Goal: Task Accomplishment & Management: Complete application form

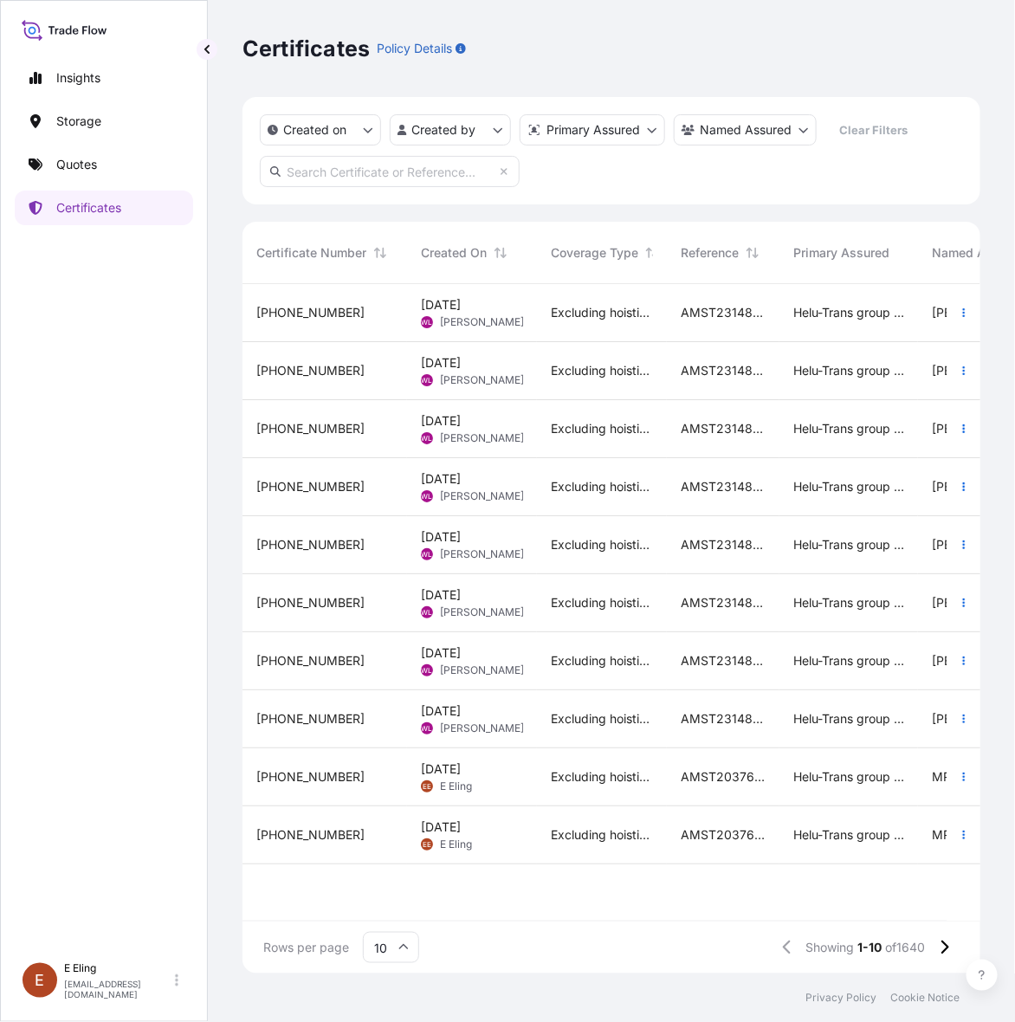
scroll to position [683, 722]
click at [690, 767] on div "AMST203767MMMM" at bounding box center [723, 778] width 113 height 58
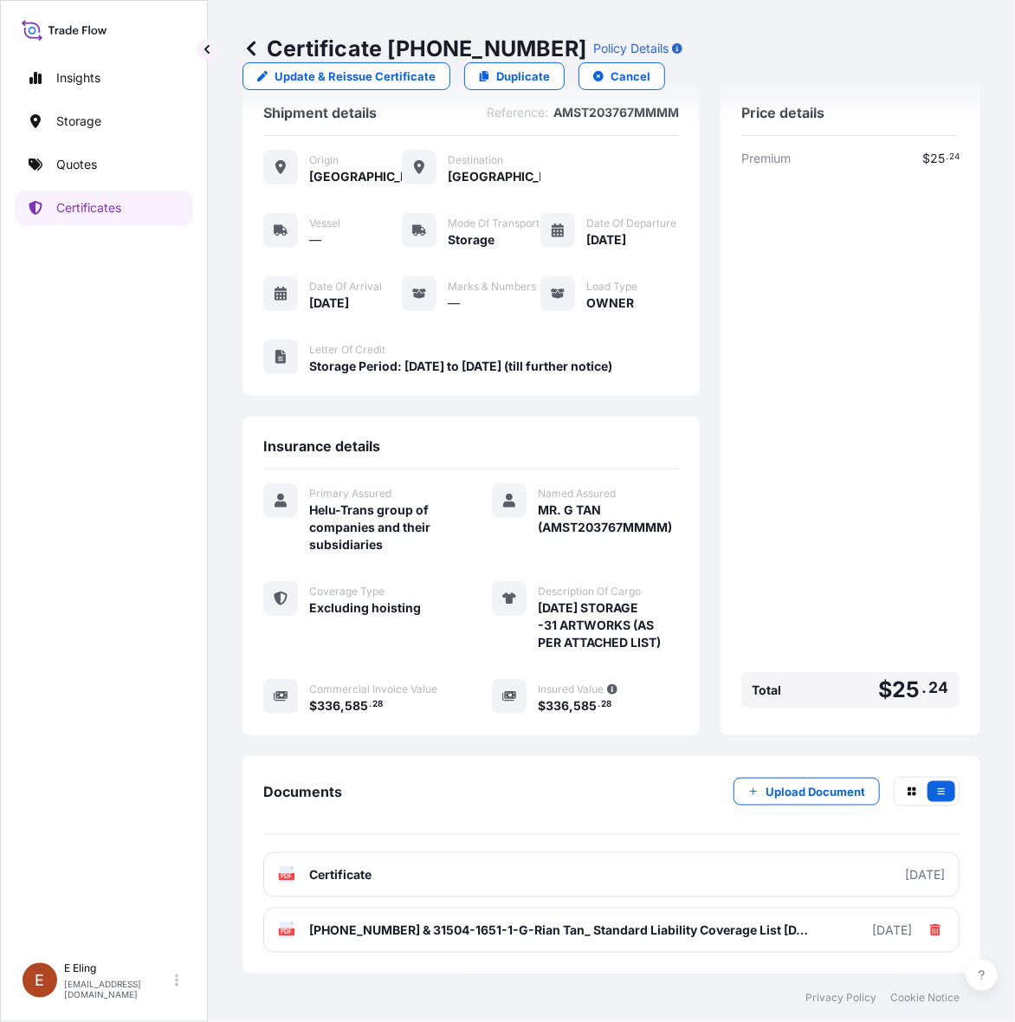
scroll to position [81, 0]
click at [88, 195] on link "Certificates" at bounding box center [104, 208] width 178 height 35
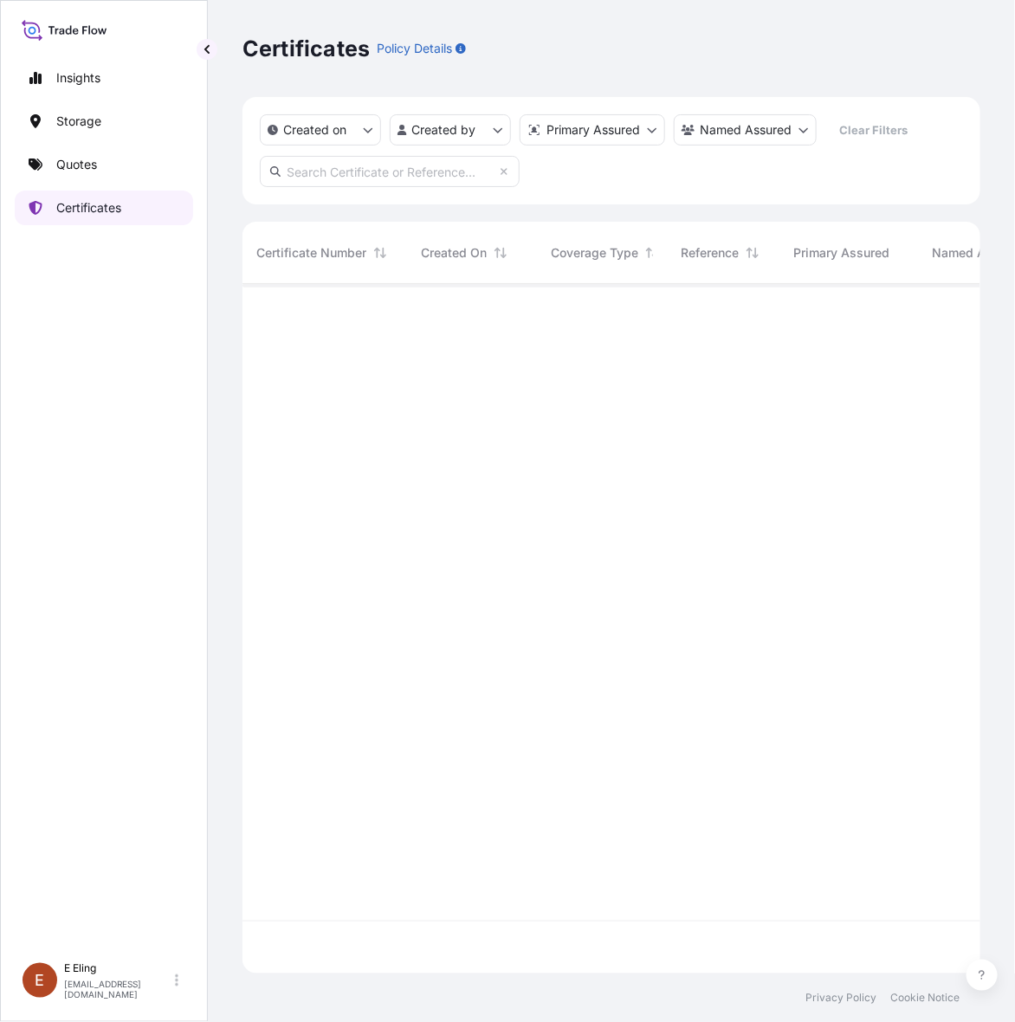
scroll to position [683, 722]
click at [425, 166] on input "text" at bounding box center [390, 171] width 260 height 31
paste input "AMST161024MMHT"
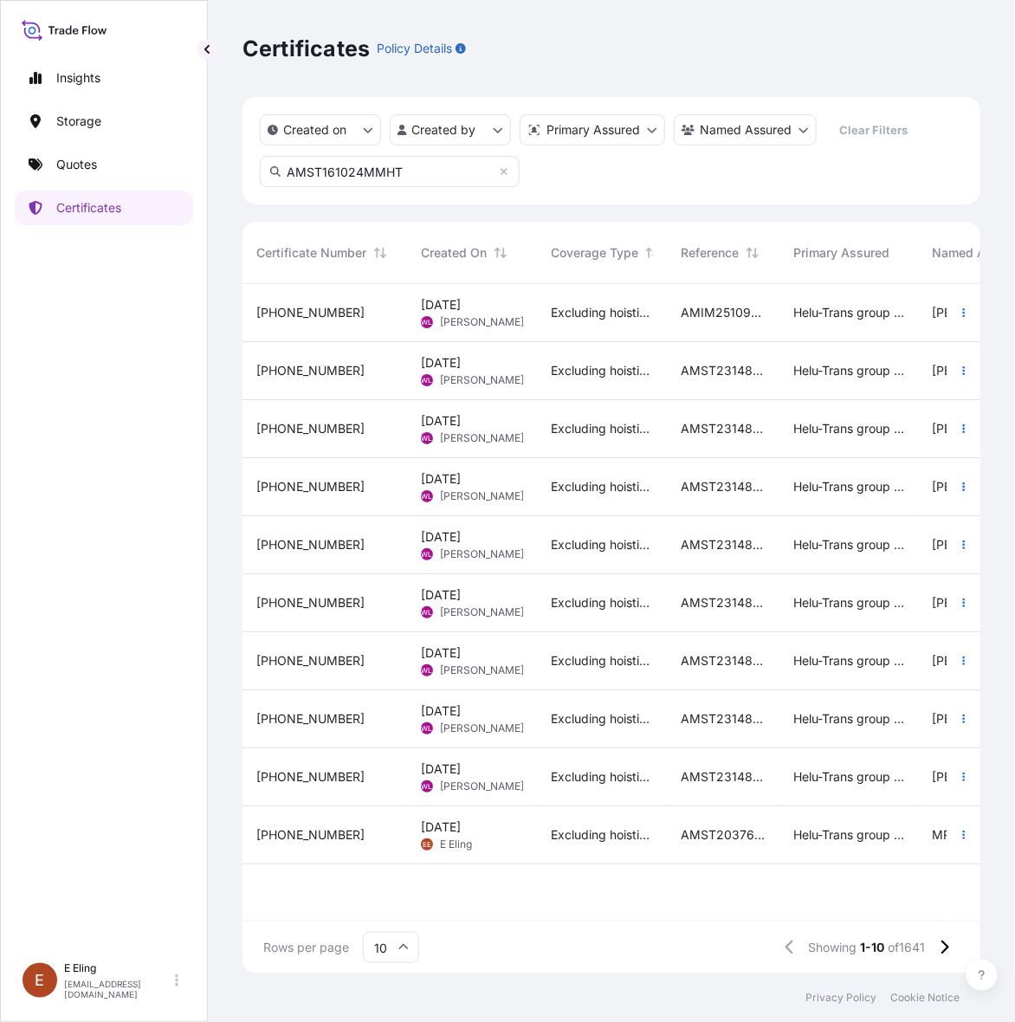
click at [442, 162] on input "AMST161024MMHT" at bounding box center [390, 171] width 260 height 31
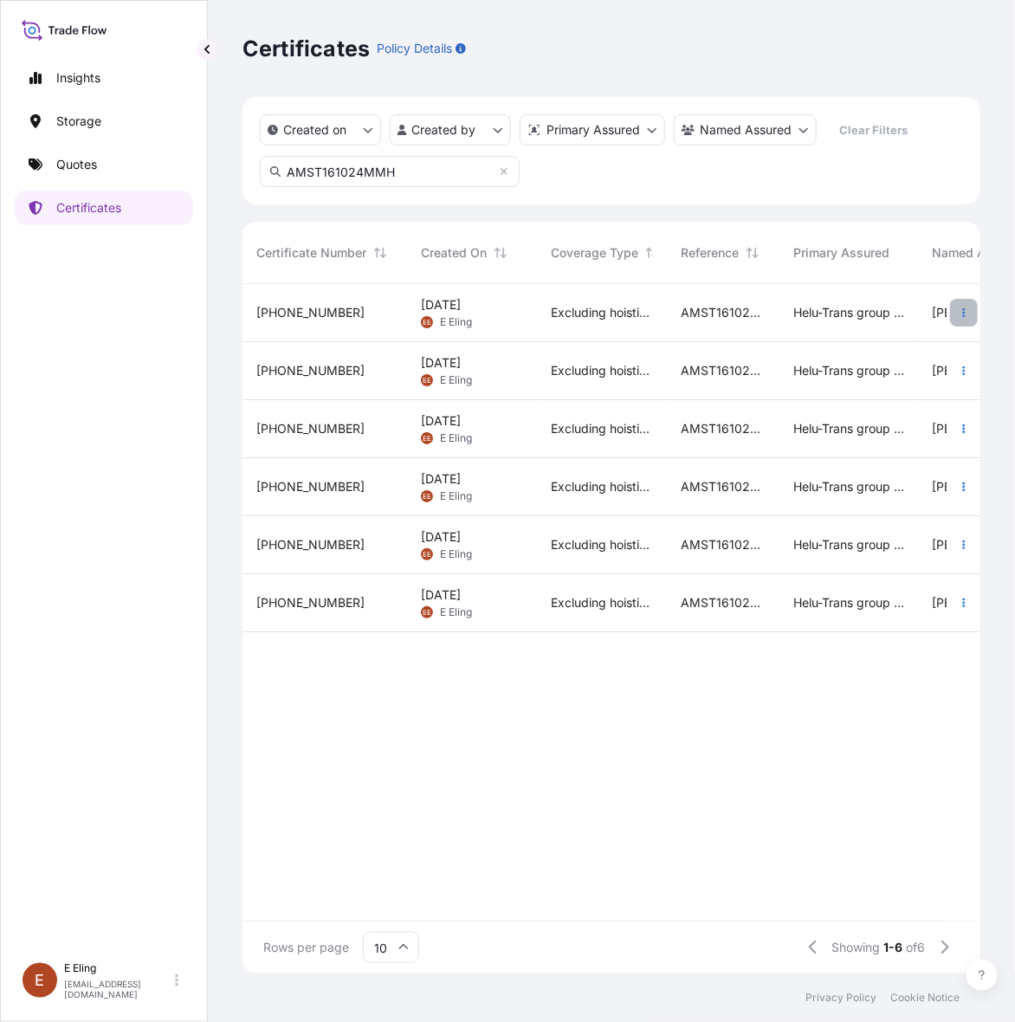
type input "AMST161024MMH"
click at [960, 309] on icon "button" at bounding box center [964, 313] width 10 height 10
click at [902, 321] on p "Duplicate quote" at bounding box center [867, 316] width 90 height 17
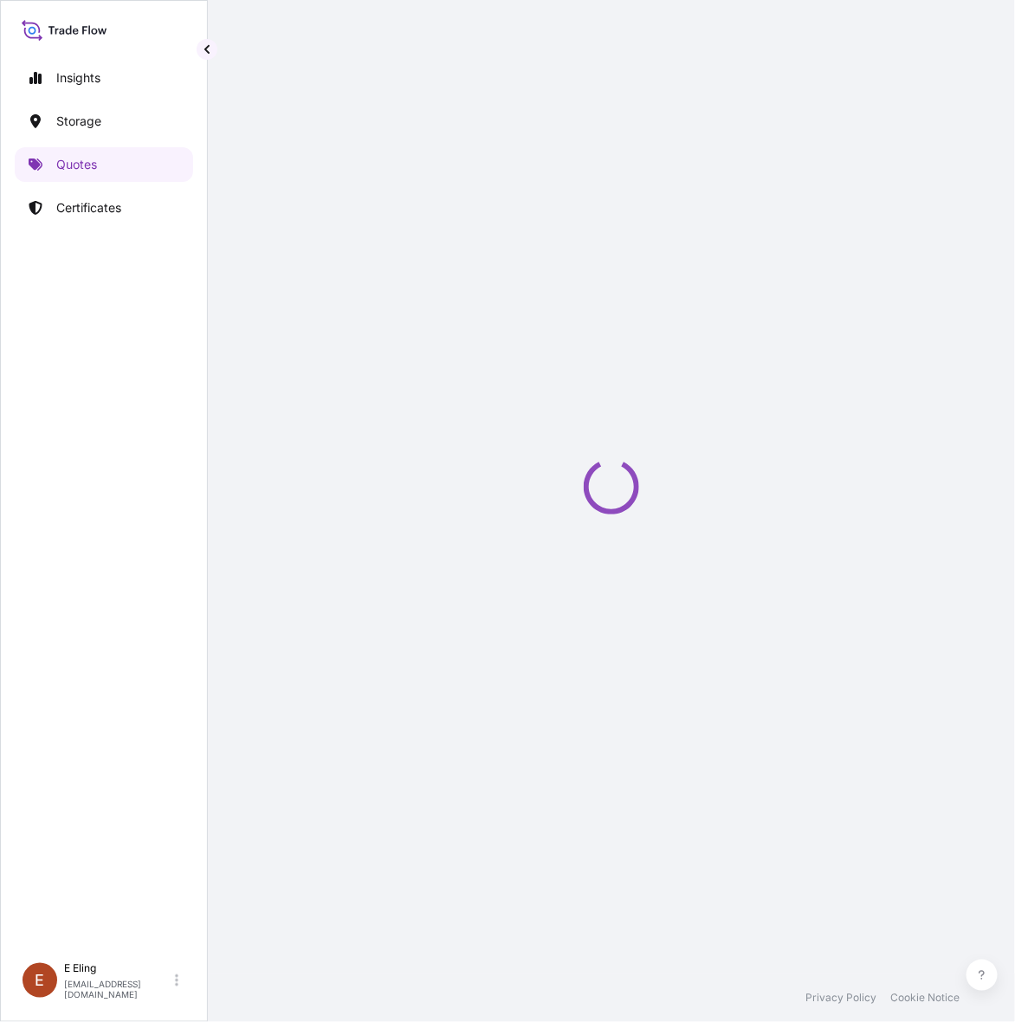
select select "STORAGE"
select select "Storage"
select select "[GEOGRAPHIC_DATA]"
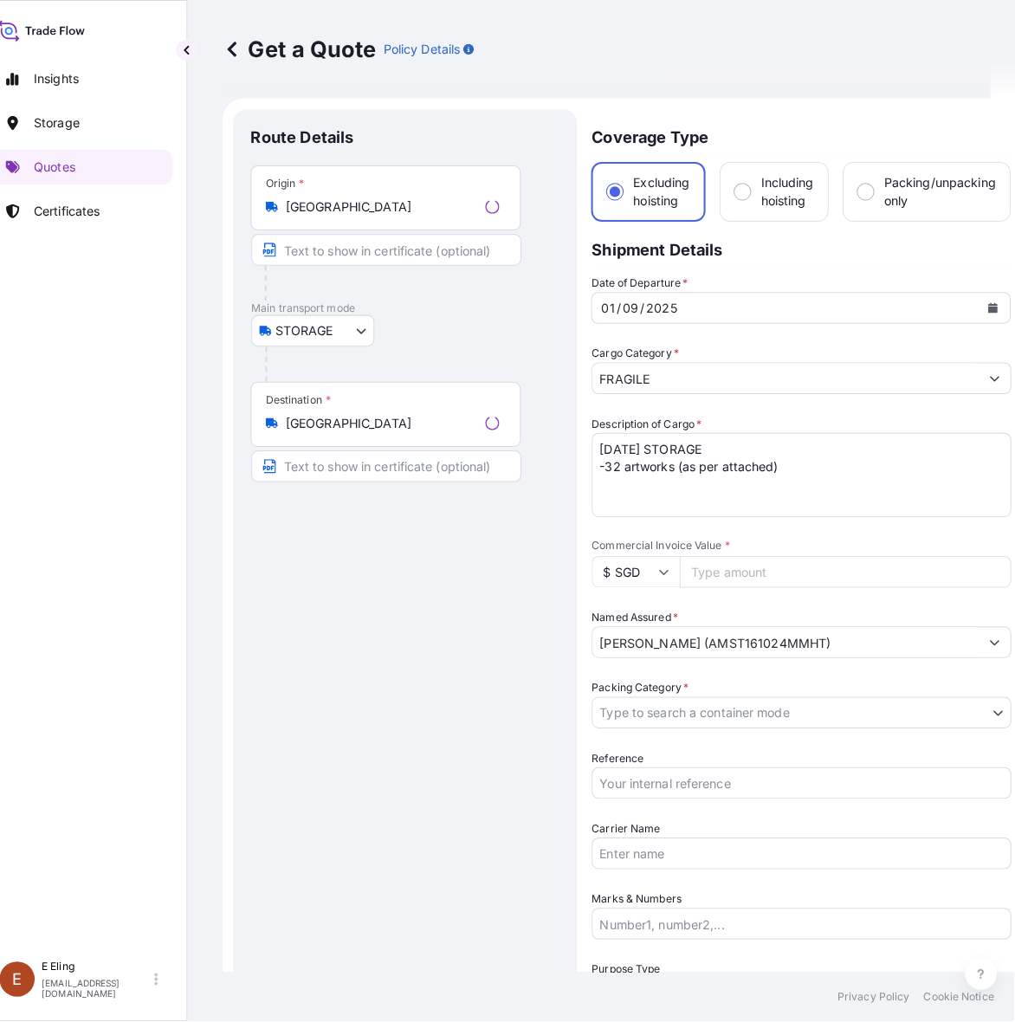
scroll to position [28, 0]
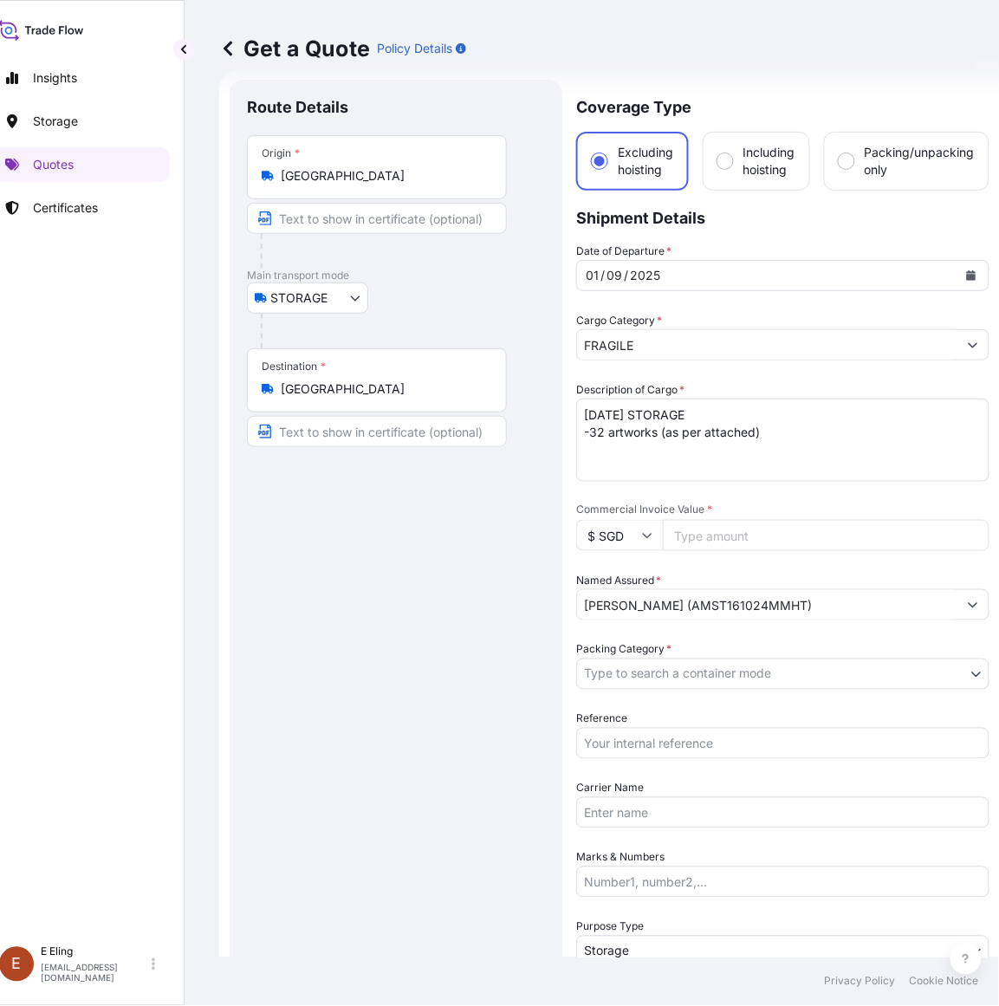
click at [968, 273] on icon "Calendar" at bounding box center [972, 275] width 10 height 10
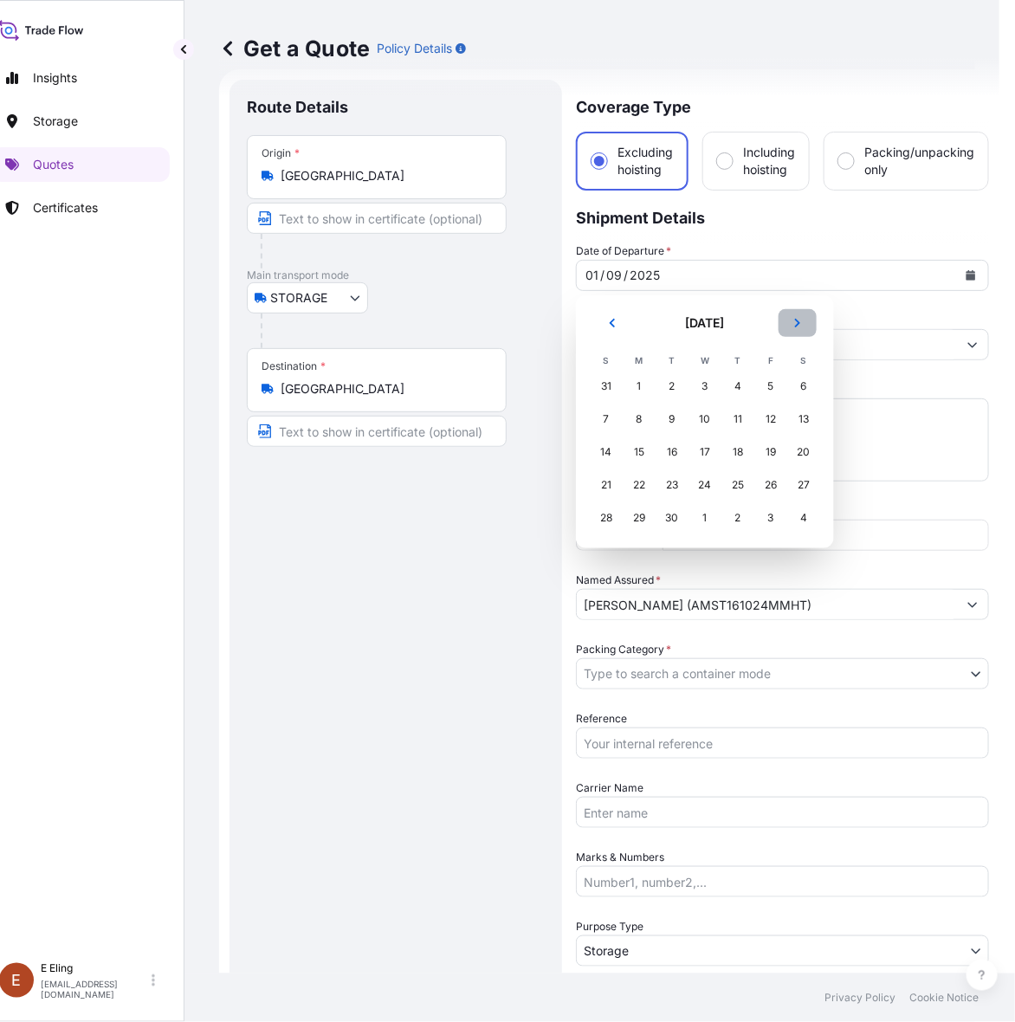
click at [802, 323] on button "Next" at bounding box center [798, 323] width 38 height 28
click at [707, 379] on div "1" at bounding box center [705, 386] width 31 height 31
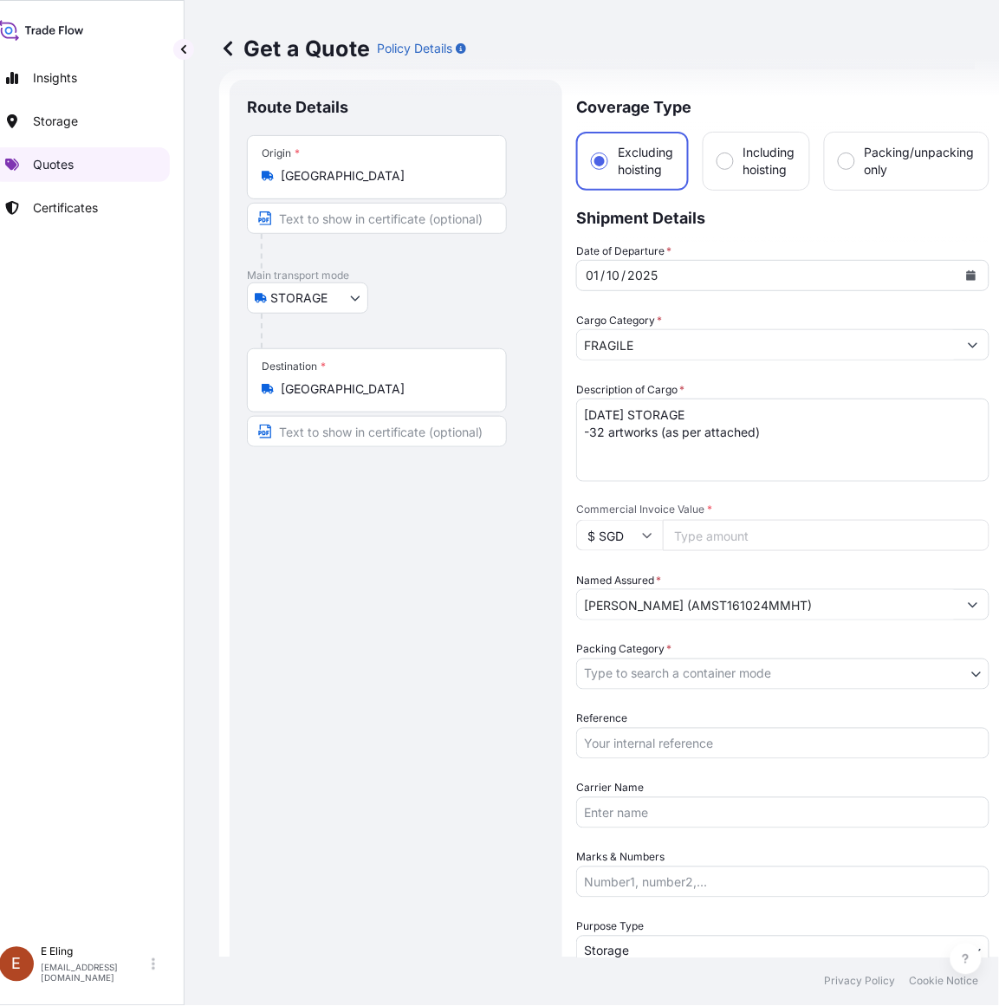
click at [85, 178] on link "Quotes" at bounding box center [80, 164] width 178 height 35
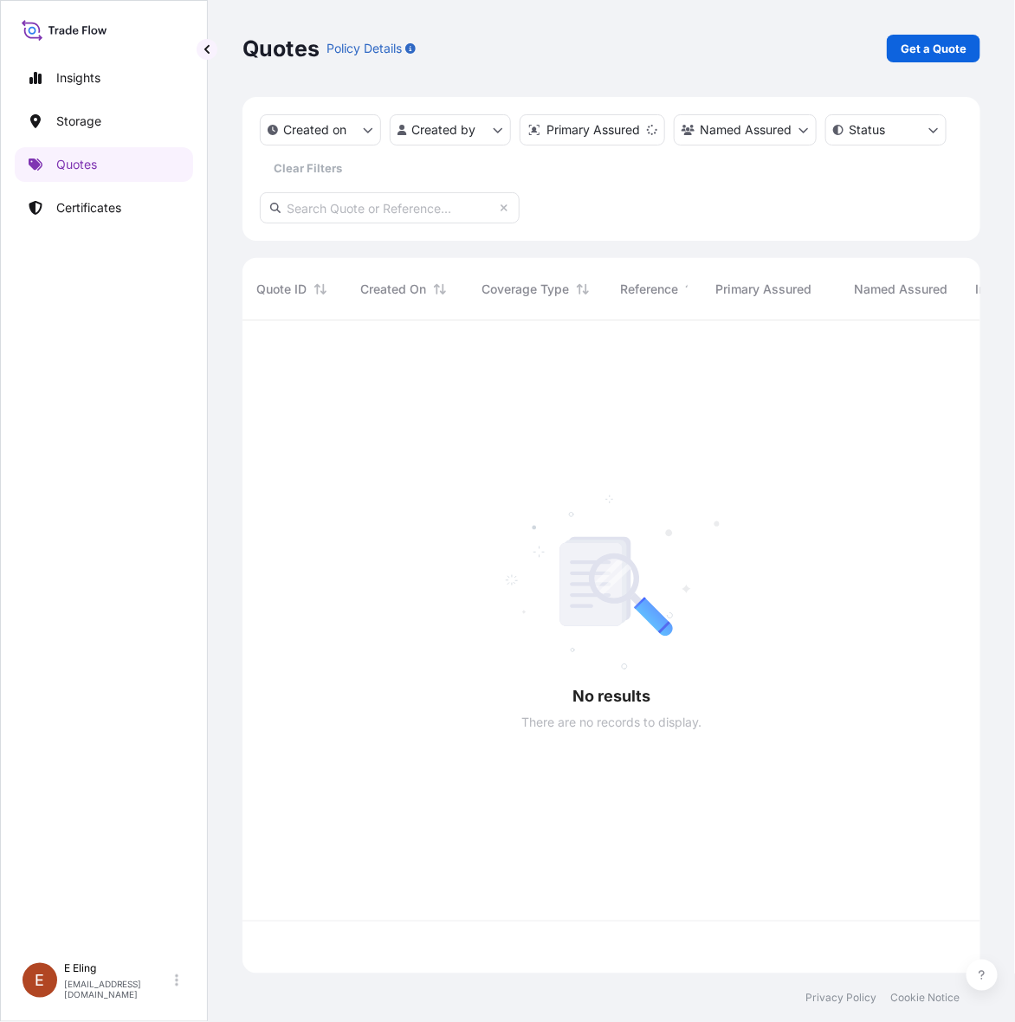
scroll to position [646, 722]
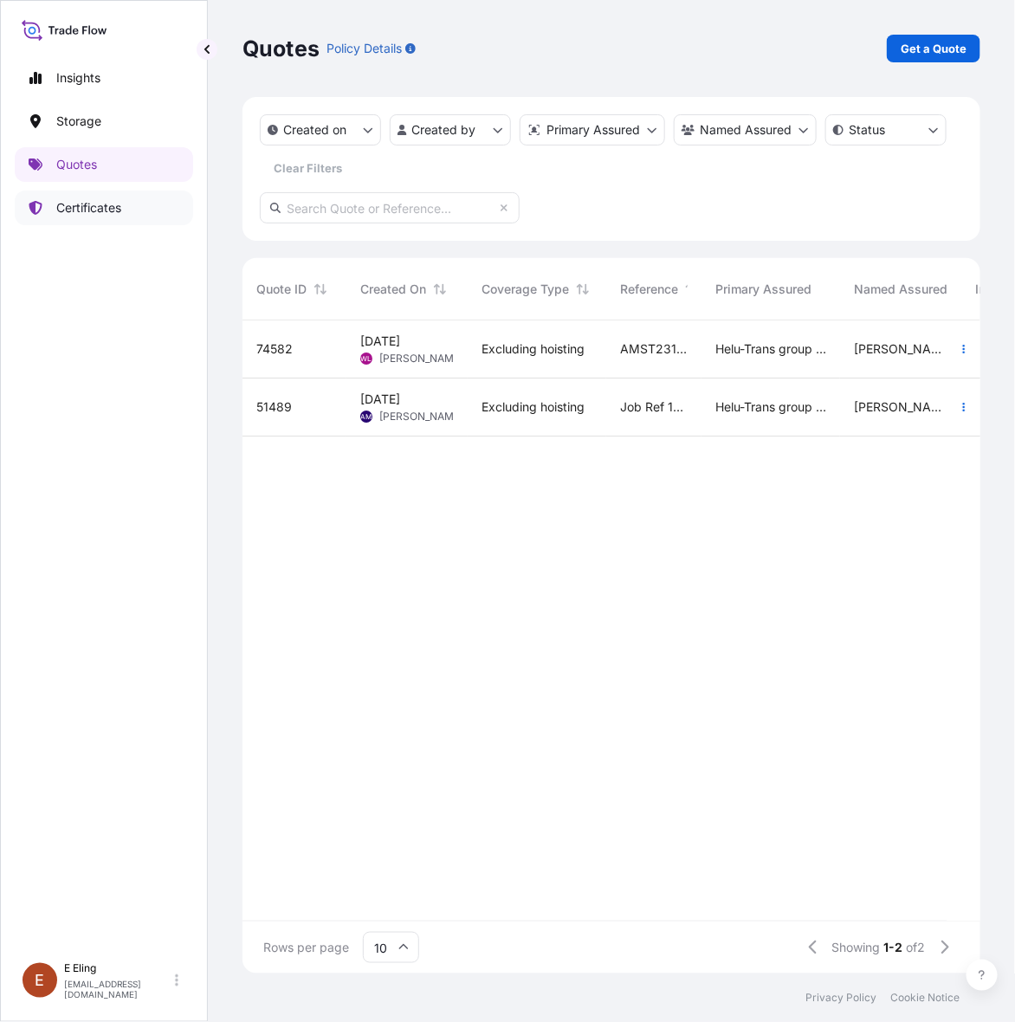
click at [165, 205] on link "Certificates" at bounding box center [104, 208] width 178 height 35
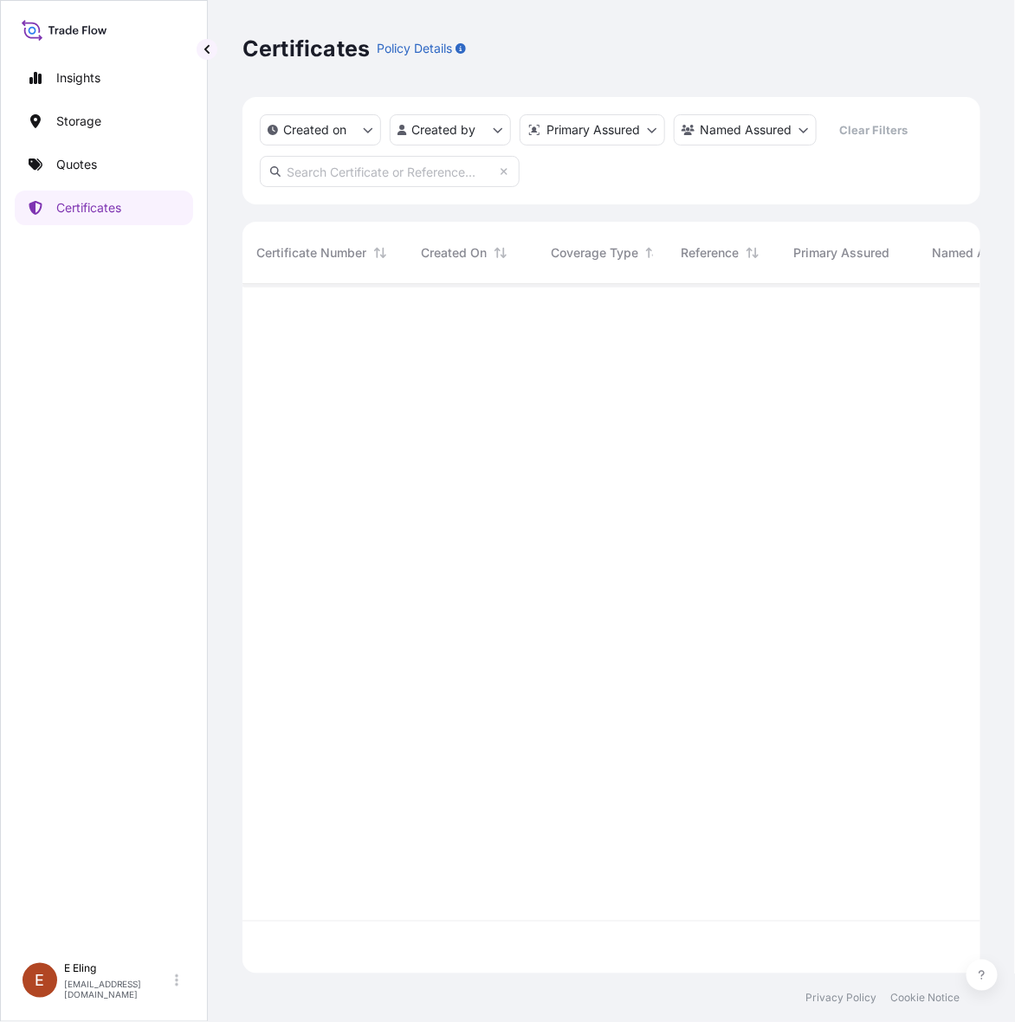
scroll to position [683, 722]
click at [340, 172] on input "text" at bounding box center [390, 171] width 260 height 31
paste input "AMST161024MMHT"
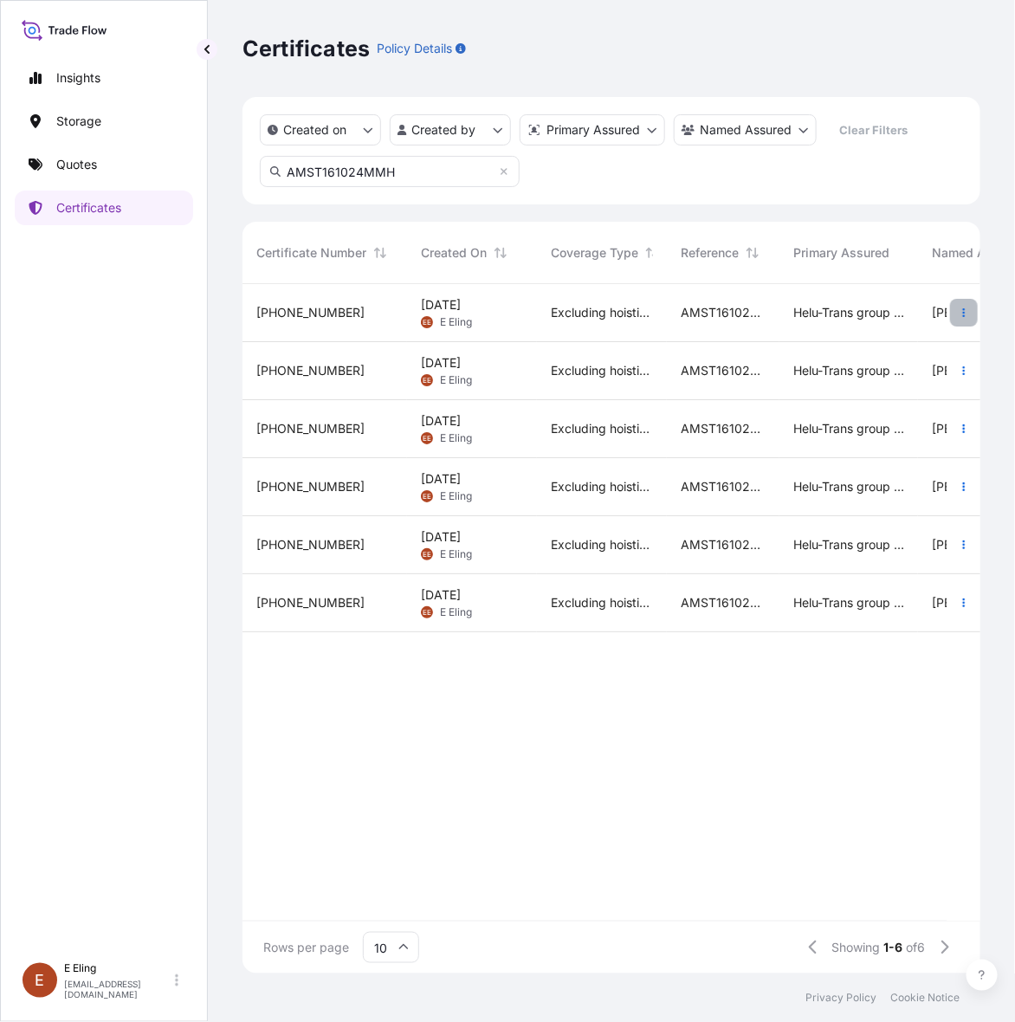
type input "AMST161024MMH"
click at [966, 304] on button "button" at bounding box center [964, 313] width 28 height 28
click at [855, 314] on p "Duplicate quote" at bounding box center [867, 316] width 90 height 17
select select "STORAGE"
select select "Storage"
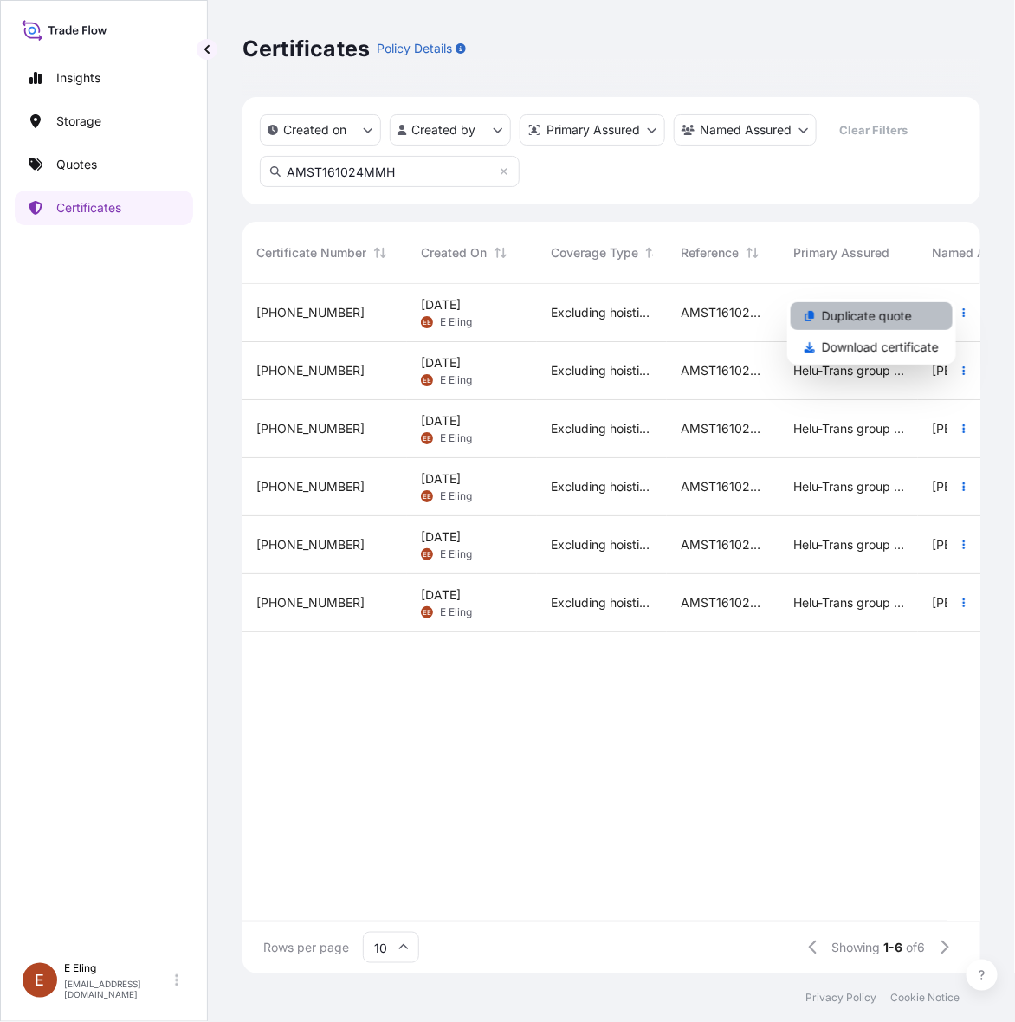
select select "[GEOGRAPHIC_DATA]"
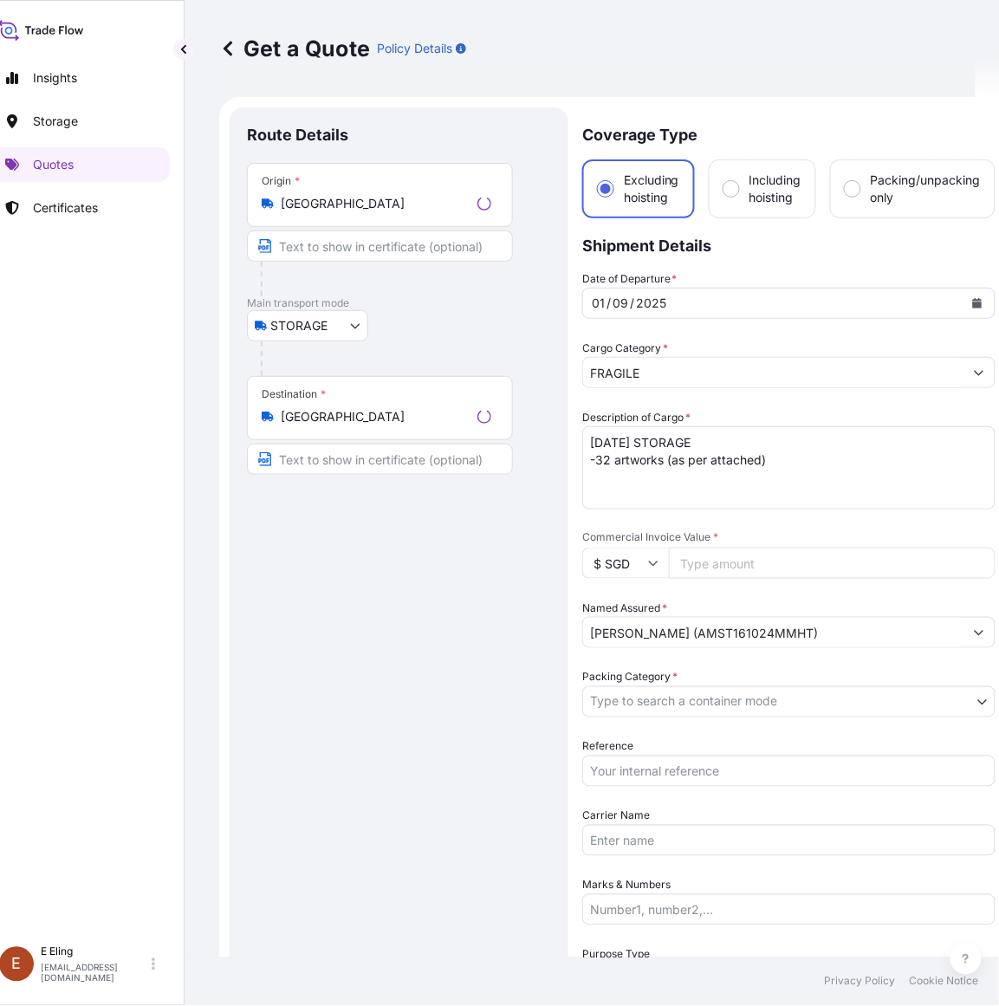
scroll to position [28, 0]
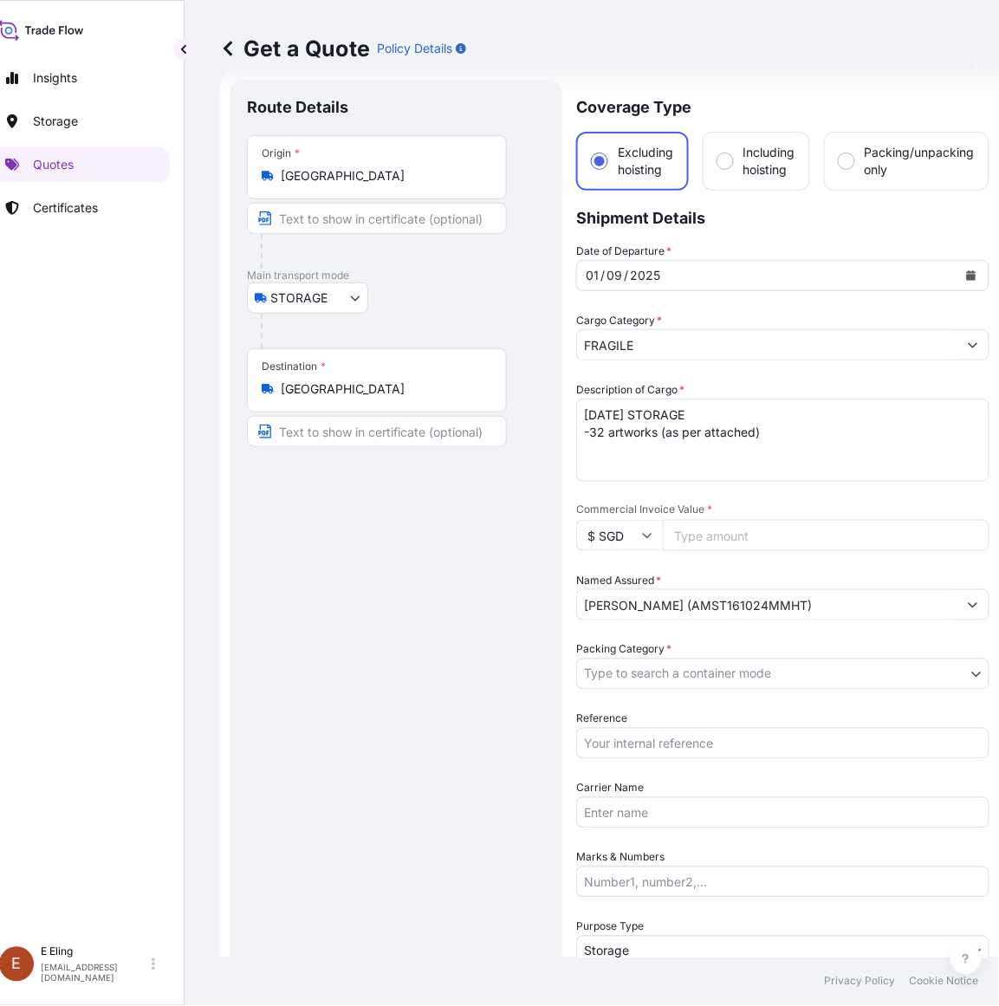
click at [966, 273] on icon "Calendar" at bounding box center [971, 275] width 10 height 10
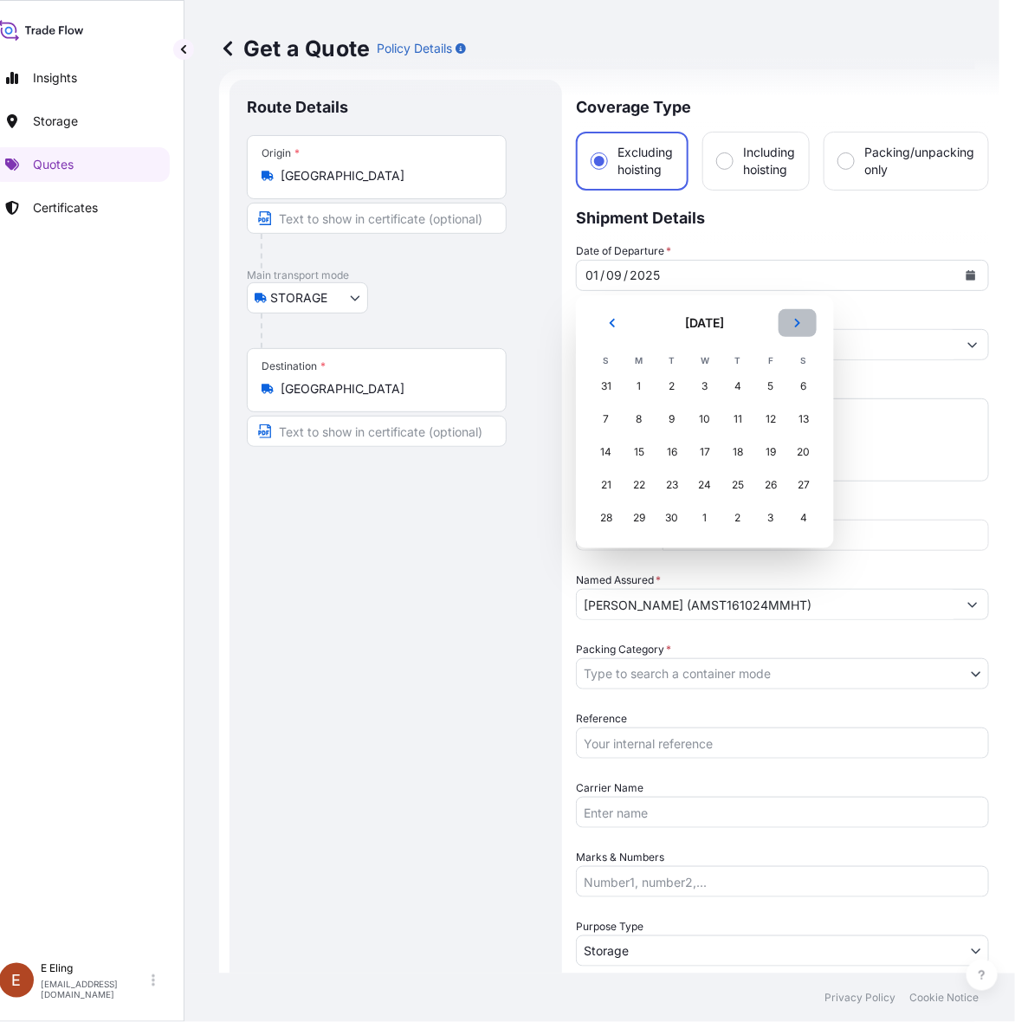
click at [799, 327] on icon "Next" at bounding box center [798, 323] width 10 height 10
click at [708, 386] on div "1" at bounding box center [705, 386] width 31 height 31
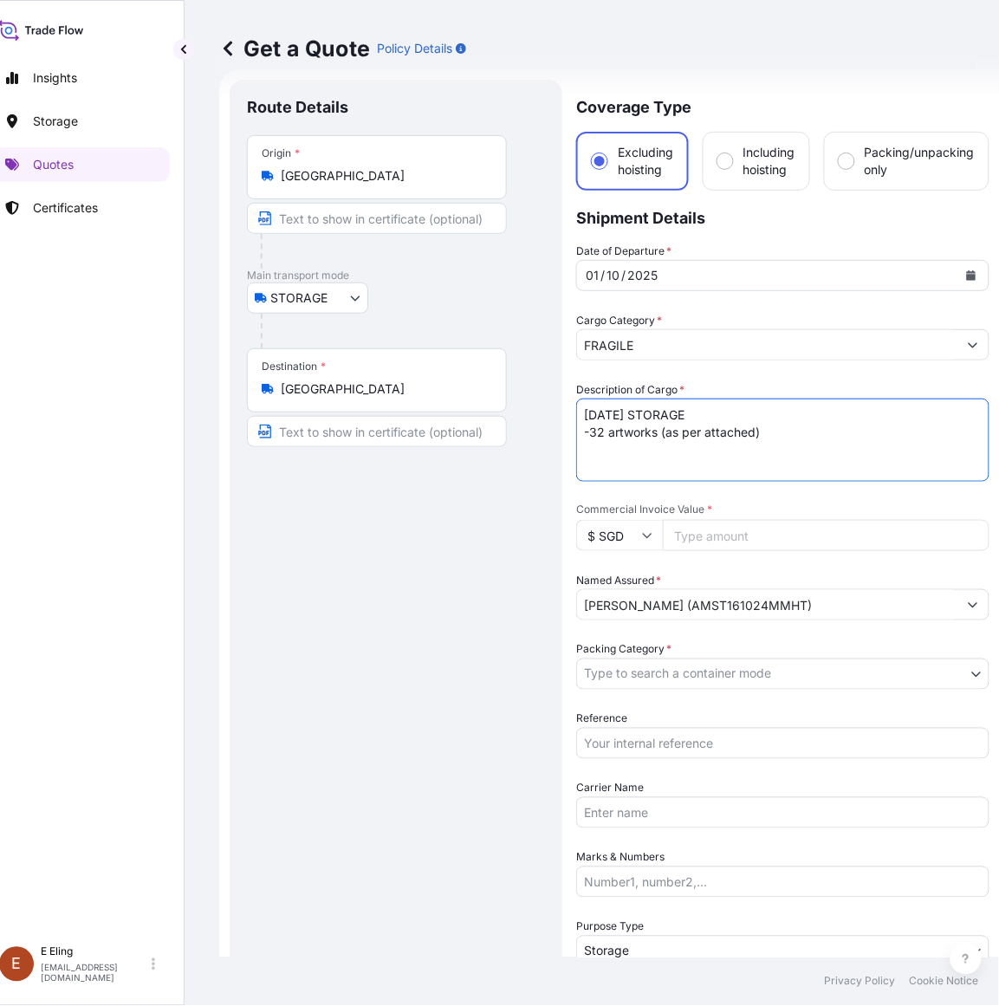
click at [600, 407] on textarea "[DATE] STORAGE -32 artworks (as per attached)" at bounding box center [782, 440] width 413 height 83
drag, startPoint x: 605, startPoint y: 410, endPoint x: 503, endPoint y: 404, distance: 101.5
click at [503, 404] on form "Route Details Place of loading Road / Inland Road / Inland Origin * [GEOGRAPHIC…" at bounding box center [609, 688] width 781 height 1238
type textarea "[DATE] STORAGE -32 artworks (as per attached)"
click at [655, 665] on body "[DATE] Insights Storage Quotes Certificates [PERSON_NAME] [EMAIL_ADDRESS][DOMAI…" at bounding box center [476, 503] width 999 height 1006
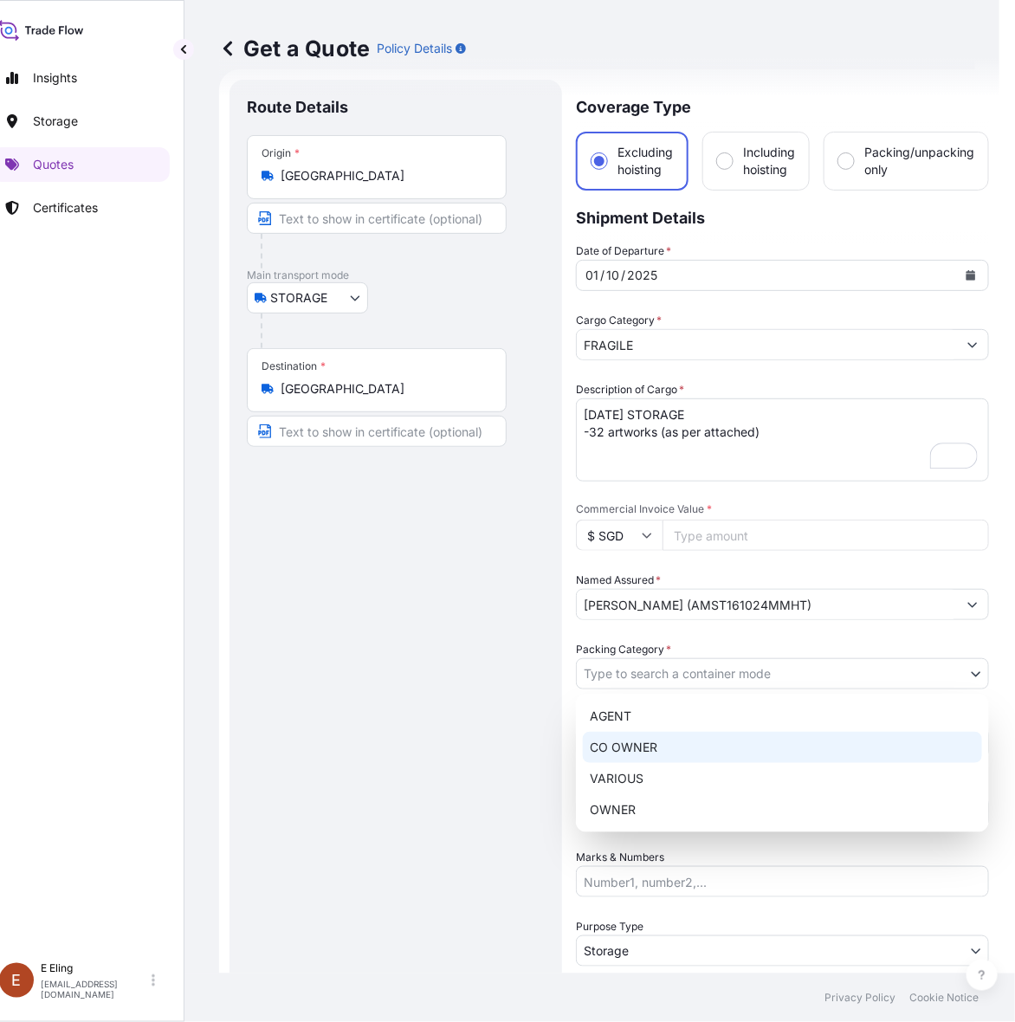
click at [626, 819] on div "OWNER" at bounding box center [782, 809] width 399 height 31
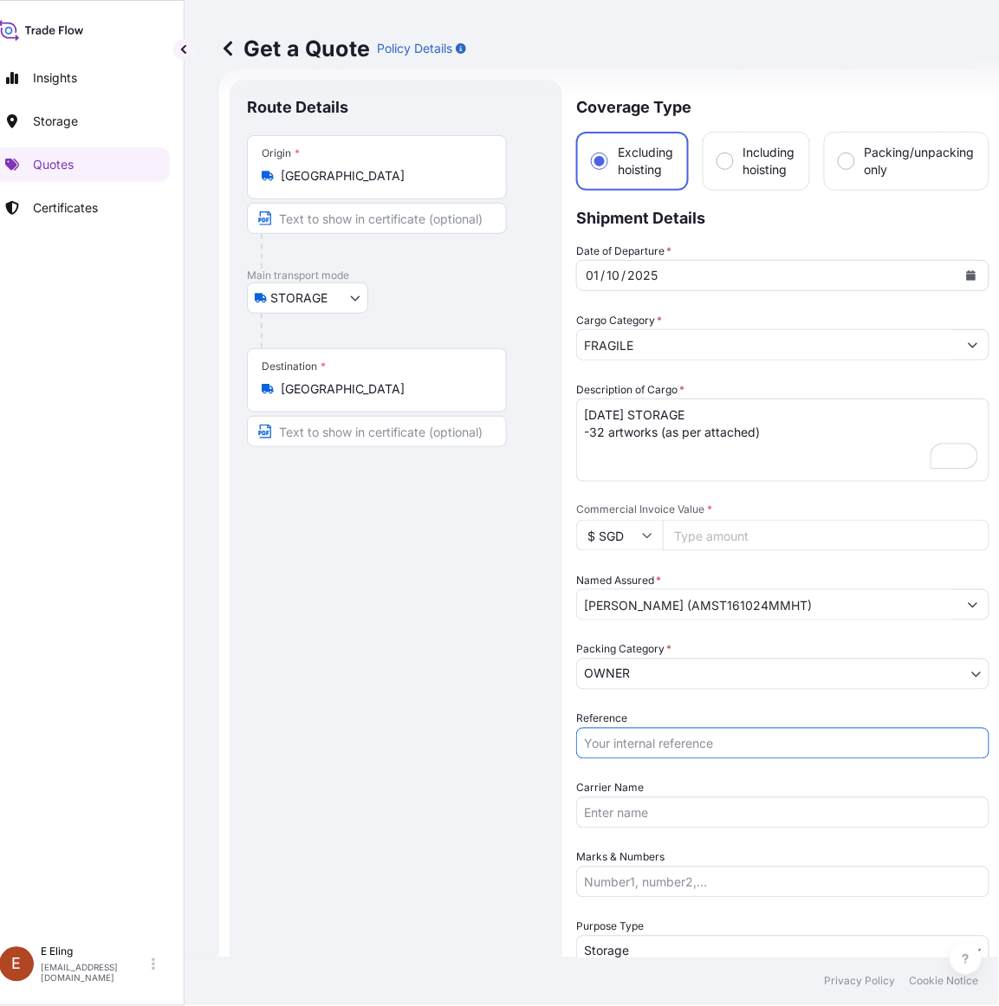
click at [644, 729] on input "Reference" at bounding box center [782, 743] width 413 height 31
paste input "AMST161024MMHT"
type input "AMST161024MMHT"
click at [698, 515] on div "Commercial Invoice Value * $ SGD" at bounding box center [782, 526] width 413 height 49
click at [697, 530] on input "Commercial Invoice Value *" at bounding box center [826, 535] width 327 height 31
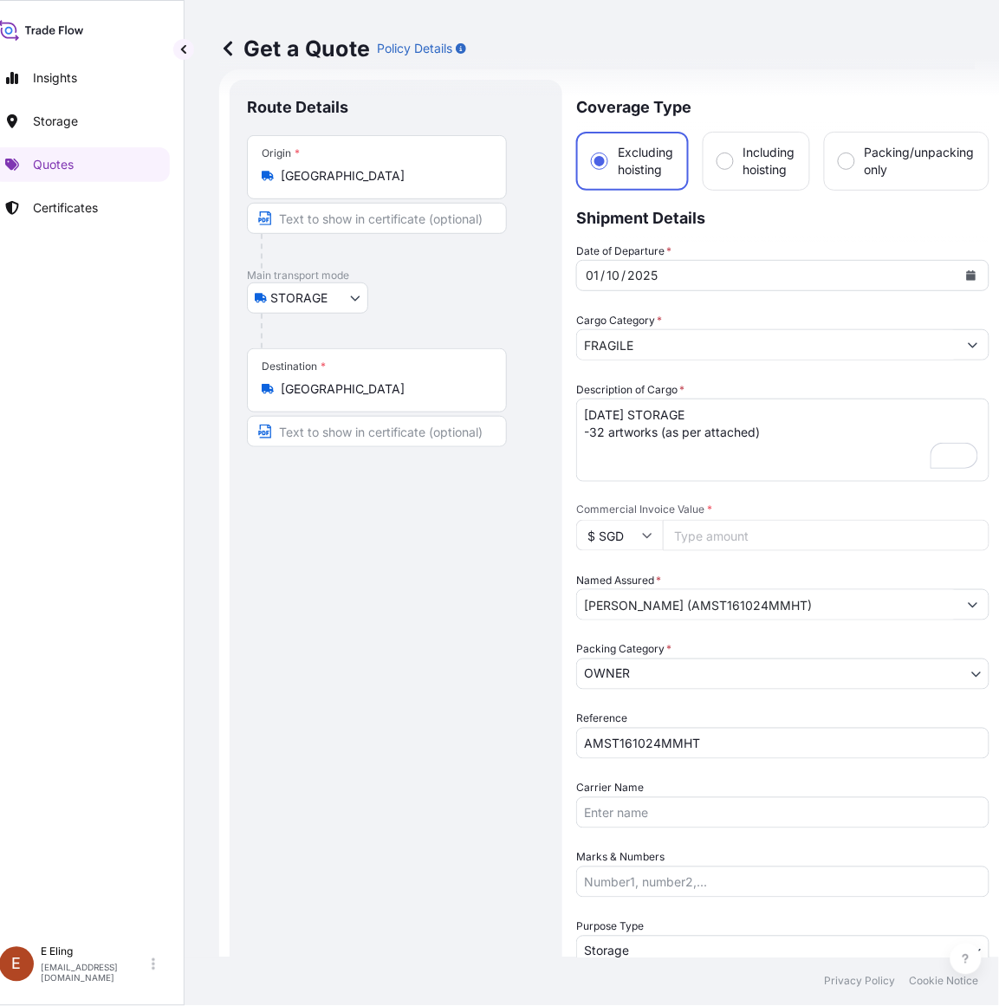
paste input "152038.12"
type input "152038.12"
click at [637, 408] on textarea "[DATE] STORAGE -32 artworks (as per attached)" at bounding box center [782, 440] width 413 height 83
click at [665, 440] on textarea "[DATE] STORAGE -32 artworks (as per attached)" at bounding box center [782, 440] width 413 height 83
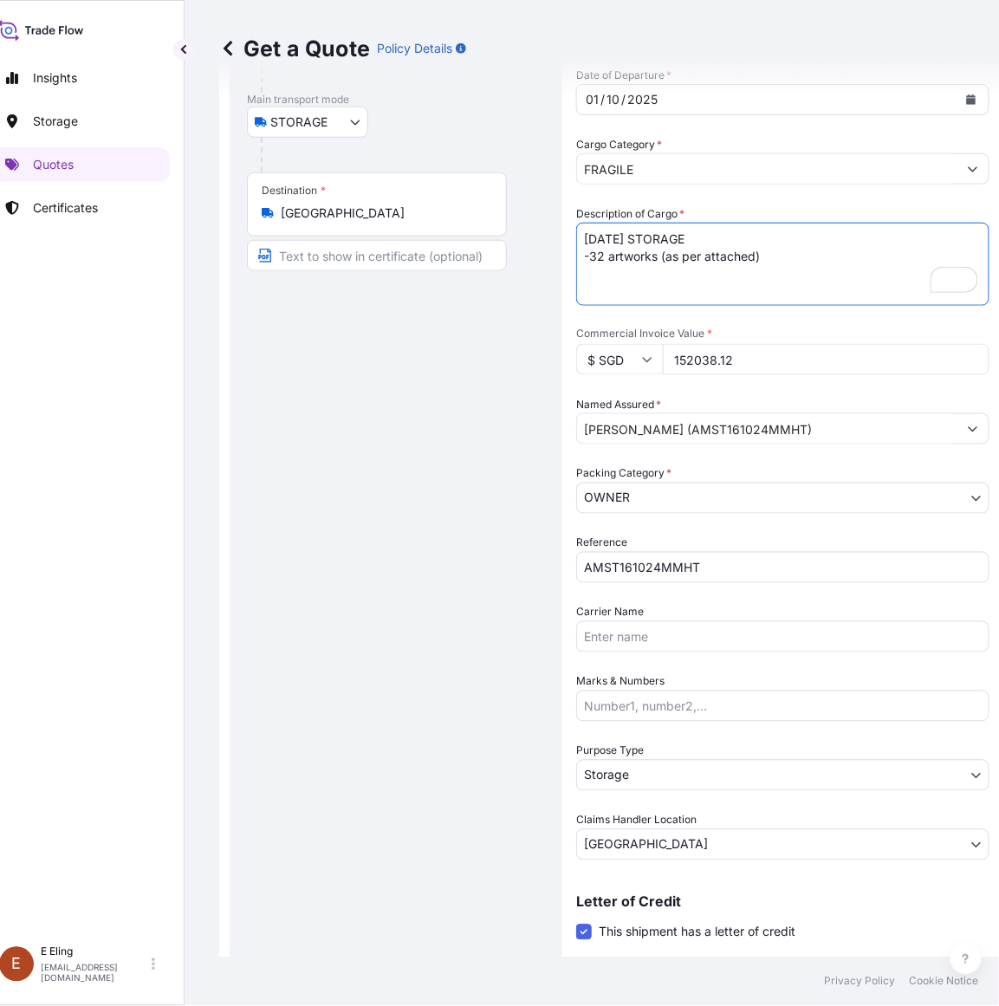
scroll to position [0, 0]
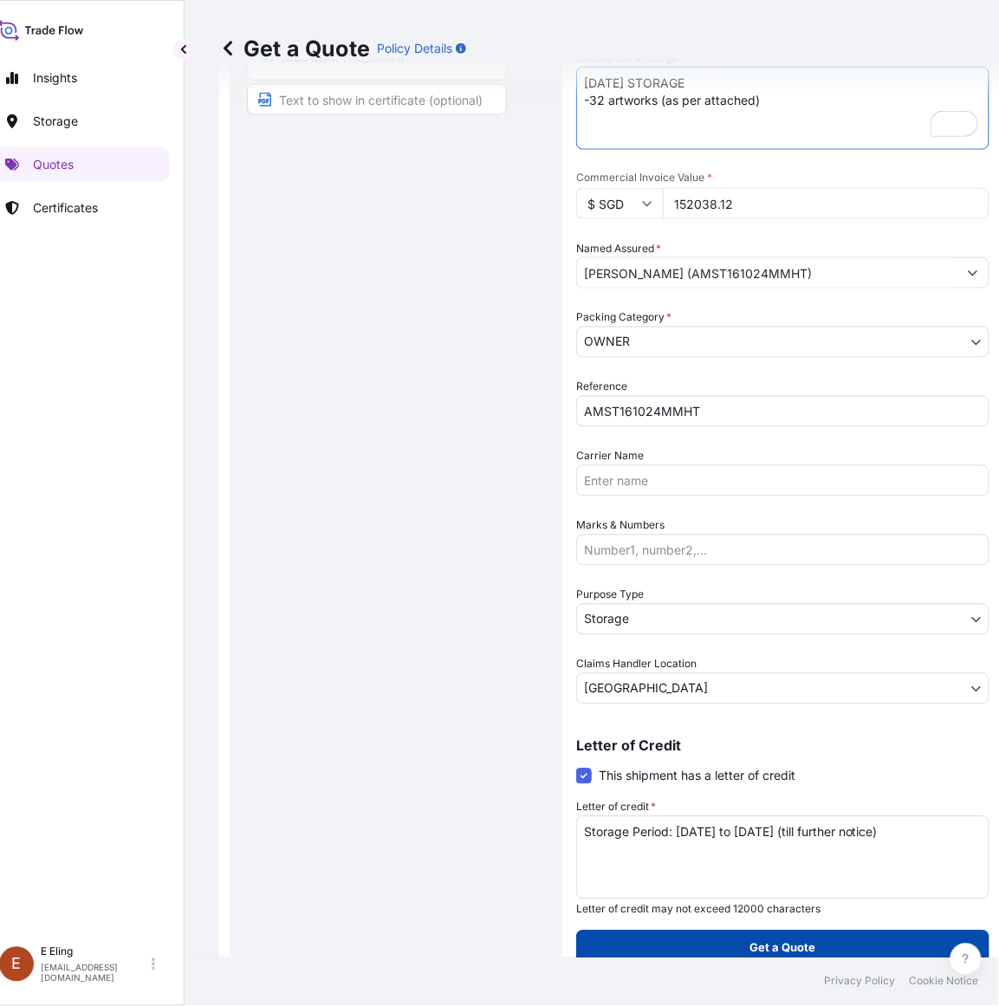
click at [732, 937] on button "Get a Quote" at bounding box center [782, 947] width 413 height 35
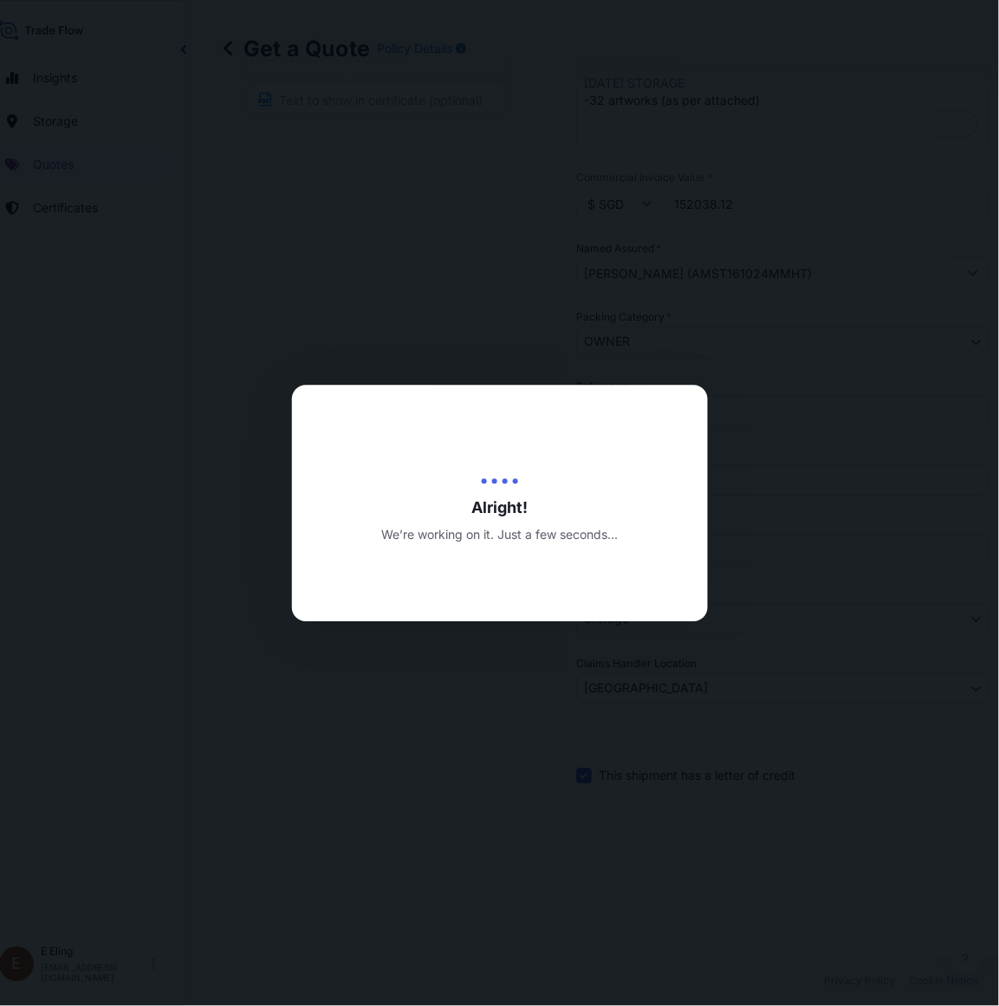
type input "[DATE]"
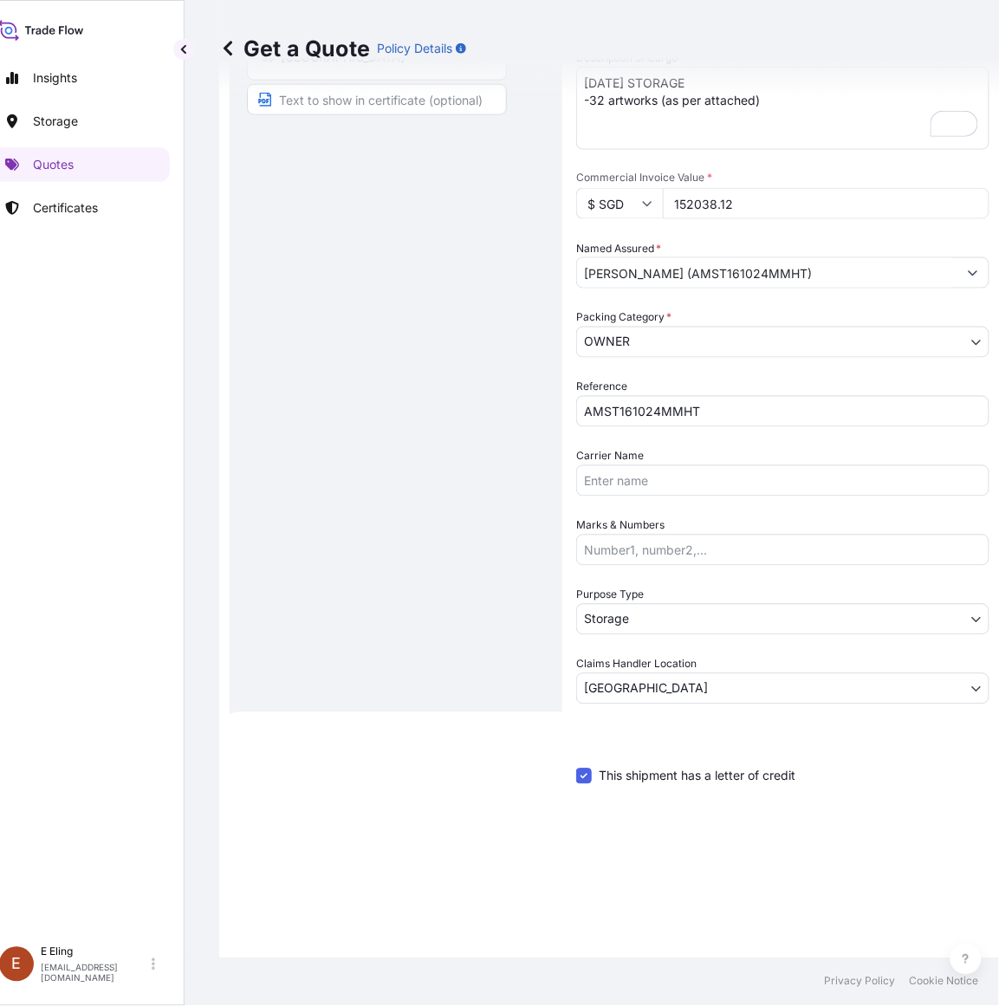
scroll to position [612, 0]
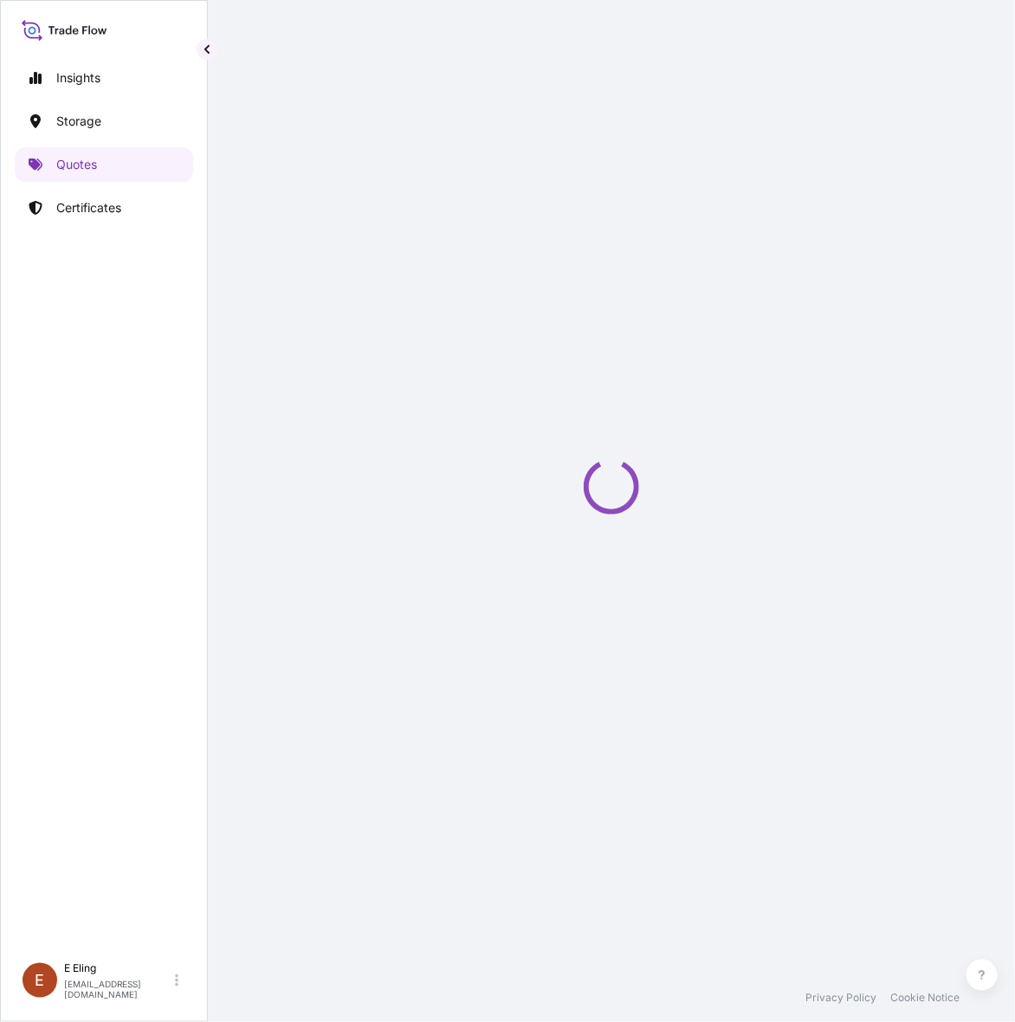
select select "STORAGE"
select select "Transit"
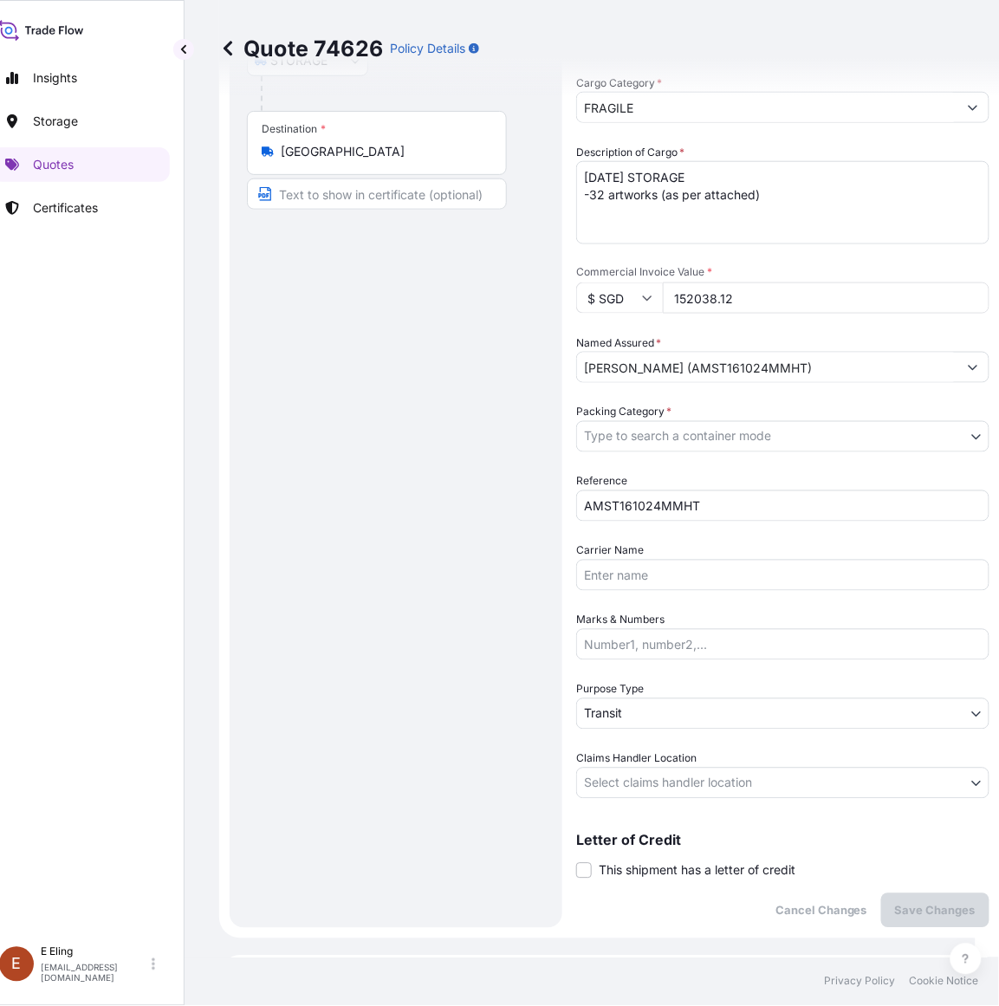
click at [687, 856] on div "Letter of Credit This shipment has a letter of credit Letter of credit * Letter…" at bounding box center [782, 856] width 413 height 46
click at [690, 864] on span "This shipment has a letter of credit" at bounding box center [697, 870] width 197 height 17
click at [576, 861] on input "This shipment has a letter of credit" at bounding box center [576, 861] width 0 height 0
click at [670, 919] on textarea "Letter of credit *" at bounding box center [782, 952] width 413 height 83
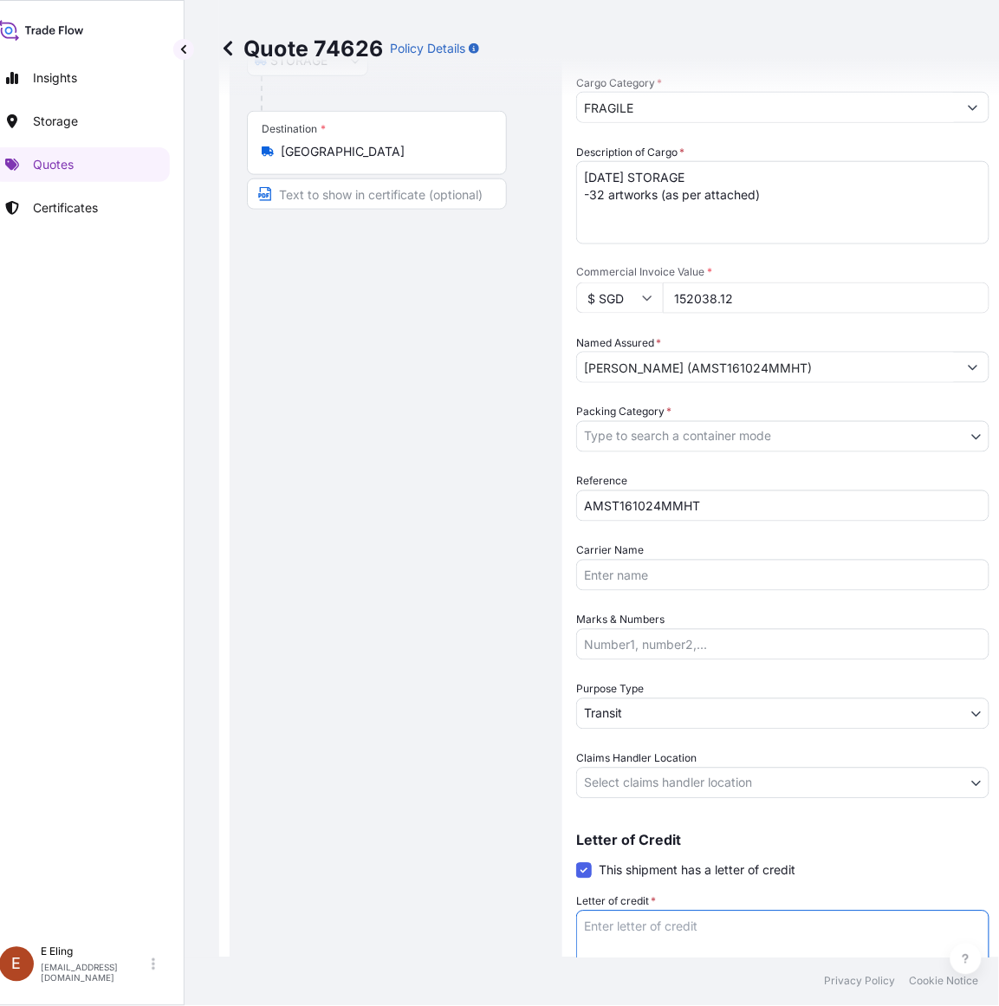
paste textarea "Storage Period: [DATE] to [DATE] (till further notice)"
type textarea "Storage Period: [DATE] to [DATE] (till further notice)"
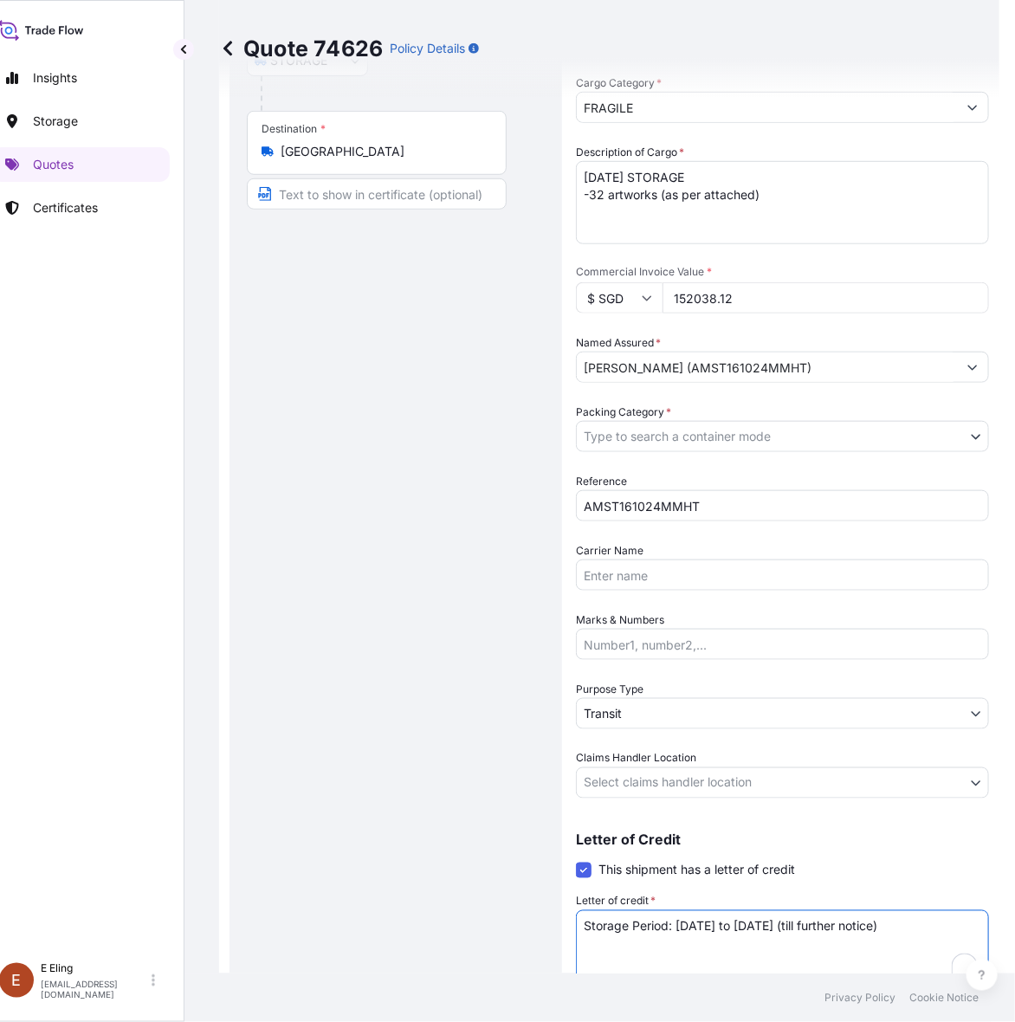
click at [706, 777] on body "Insights Storage Quotes Certificates [PERSON_NAME] [EMAIL_ADDRESS][DOMAIN_NAME]…" at bounding box center [484, 511] width 1015 height 1022
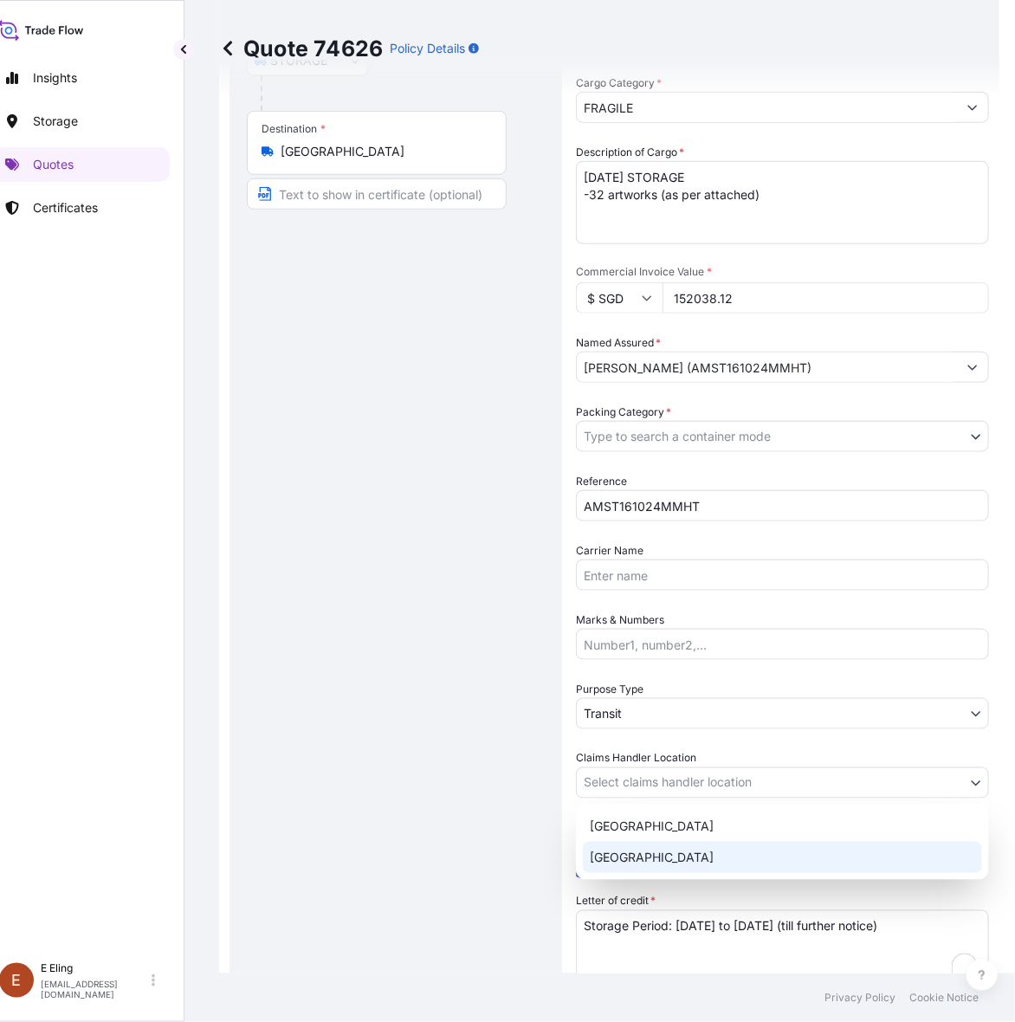
click at [638, 847] on div "[GEOGRAPHIC_DATA]" at bounding box center [782, 857] width 399 height 31
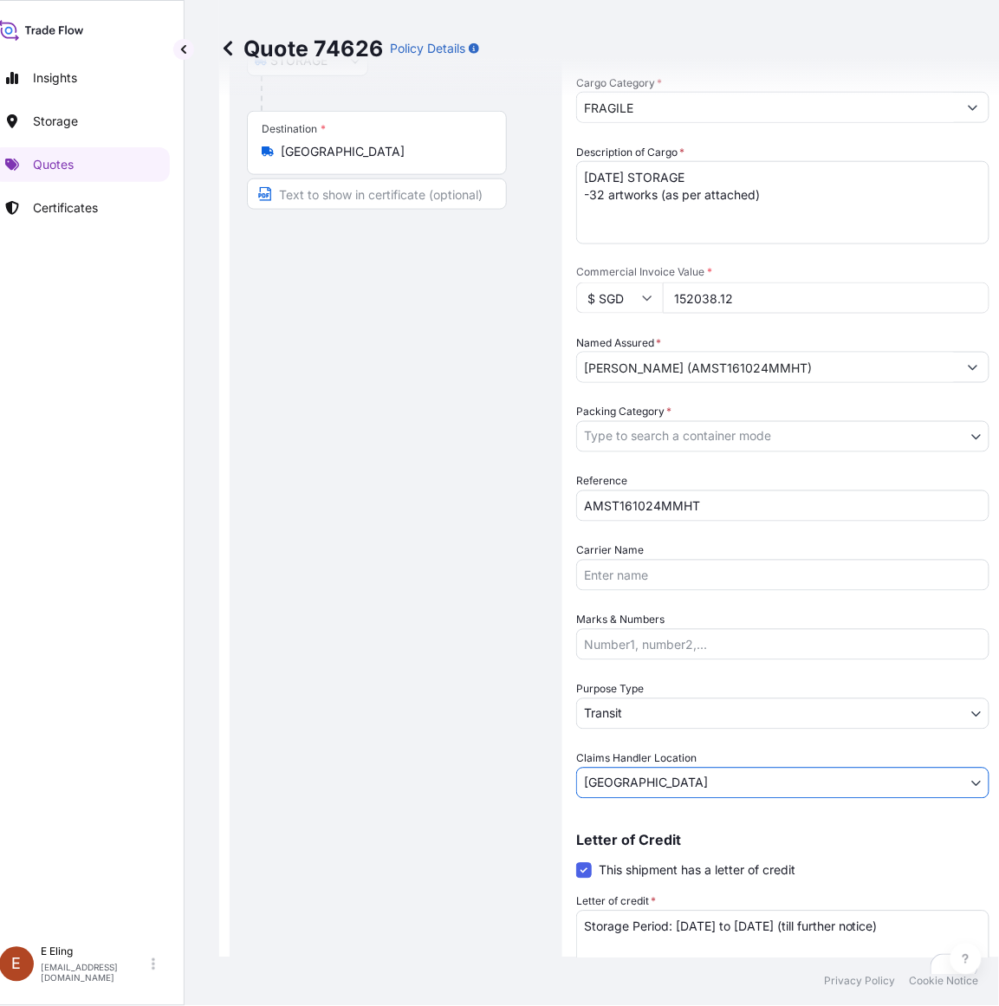
click at [655, 703] on body "Insights Storage Quotes Certificates [PERSON_NAME] [EMAIL_ADDRESS][DOMAIN_NAME]…" at bounding box center [476, 503] width 999 height 1006
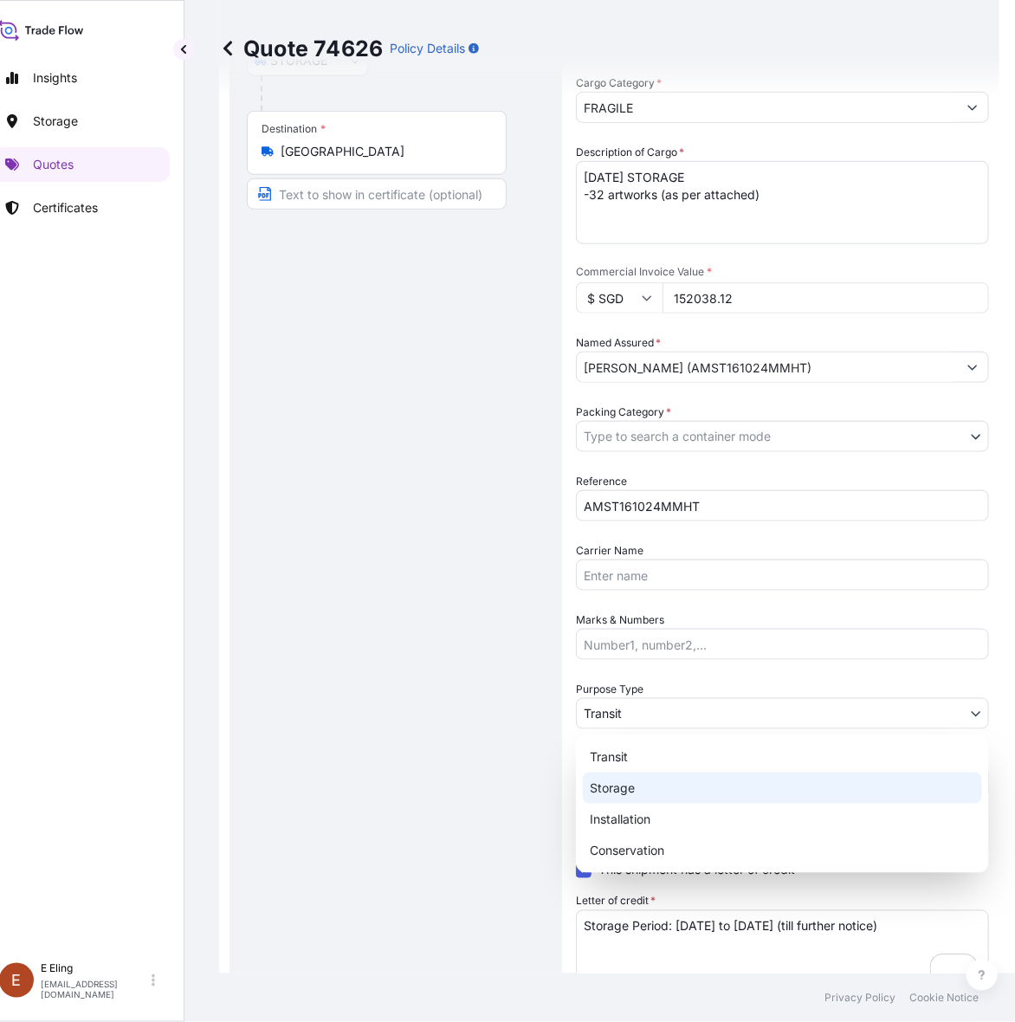
click at [626, 781] on div "Storage" at bounding box center [782, 788] width 399 height 31
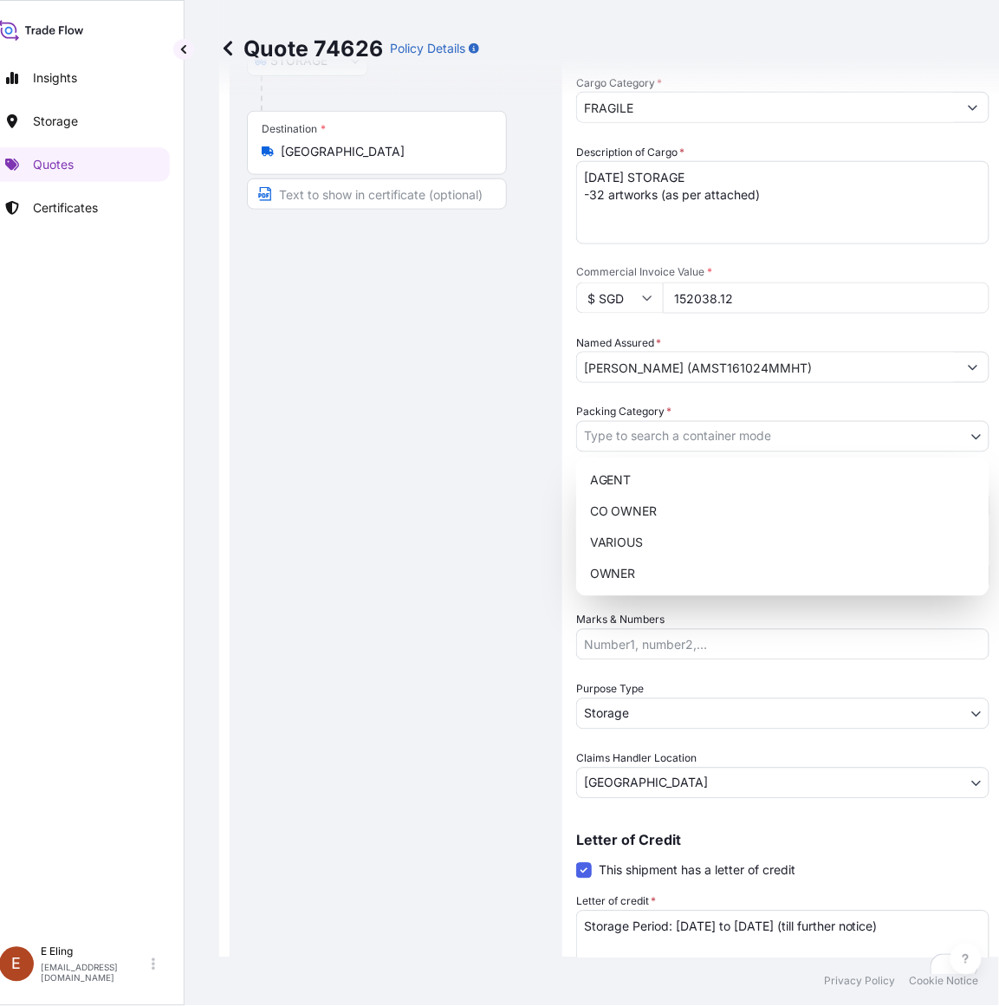
click at [655, 436] on body "Insights Storage Quotes Certificates [PERSON_NAME] [EMAIL_ADDRESS][DOMAIN_NAME]…" at bounding box center [468, 503] width 982 height 1006
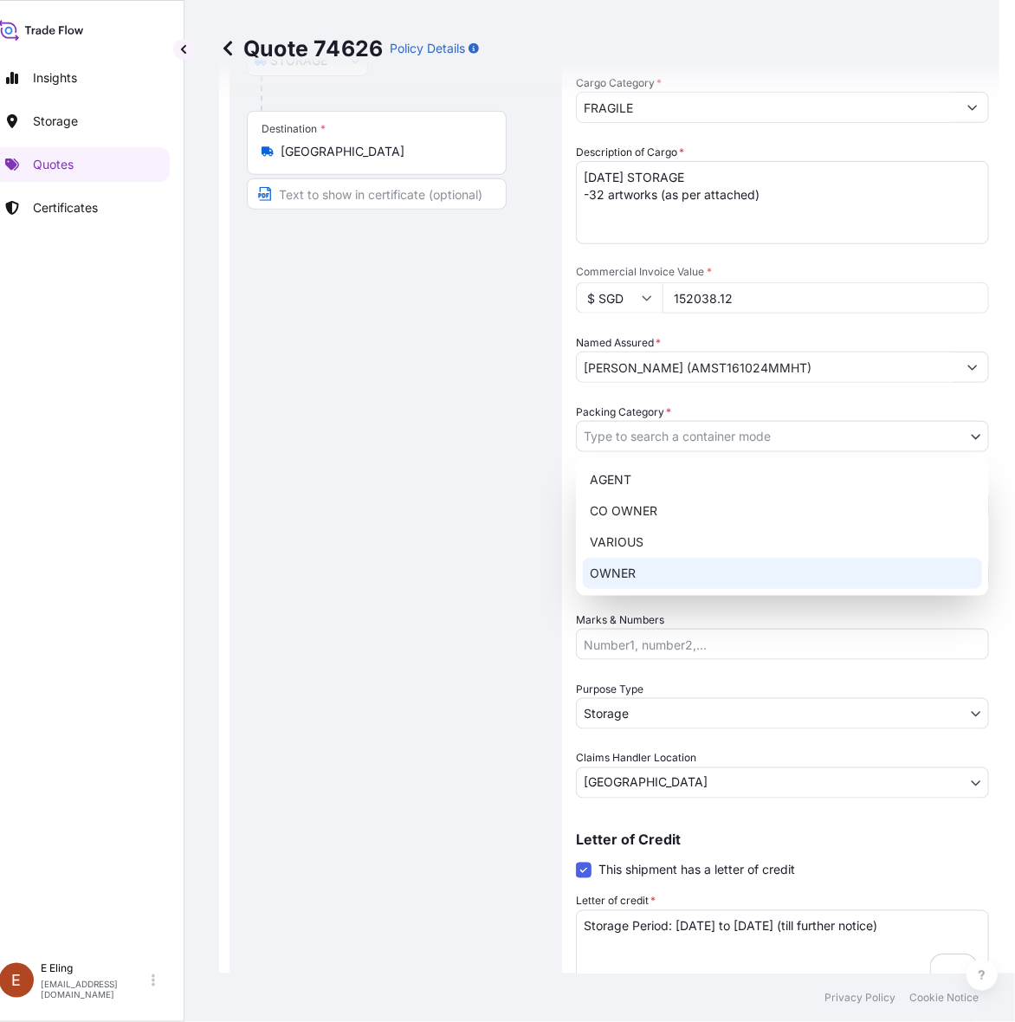
click at [634, 564] on div "OWNER" at bounding box center [782, 573] width 399 height 31
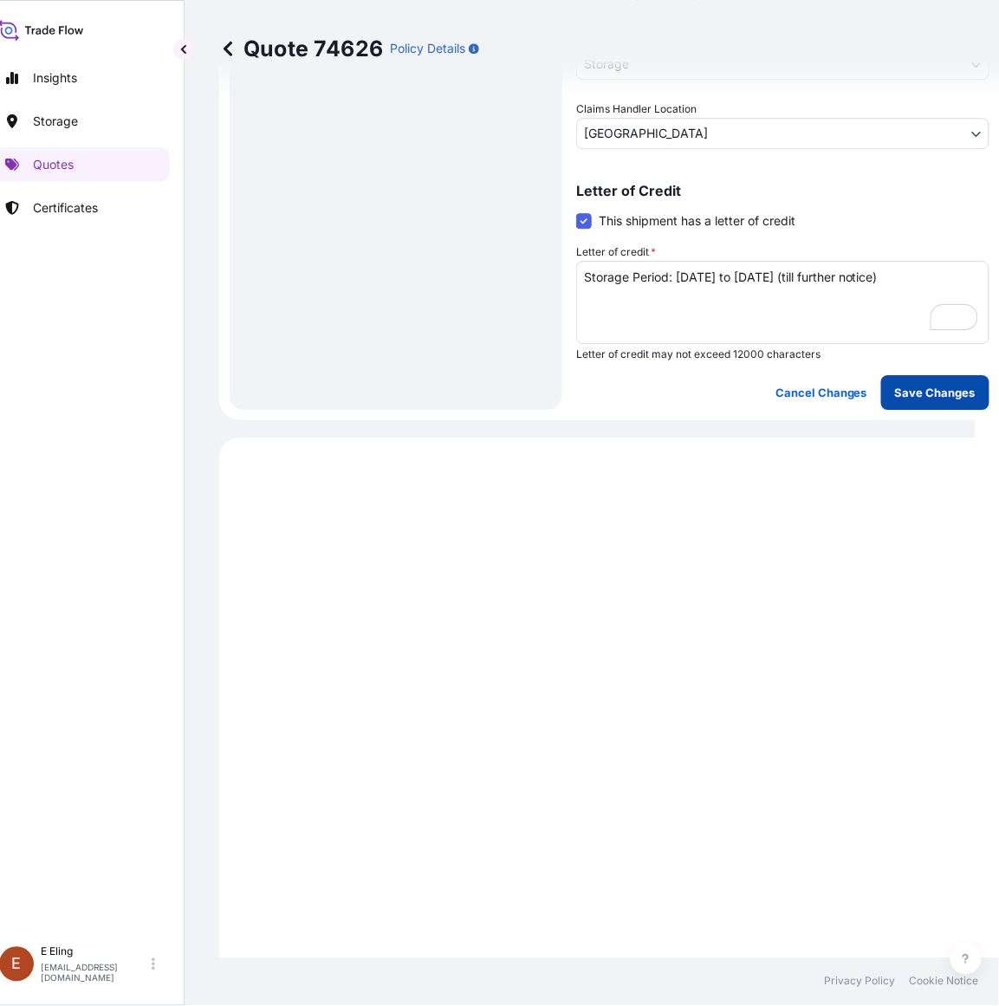
click at [911, 394] on p "Save Changes" at bounding box center [935, 392] width 81 height 17
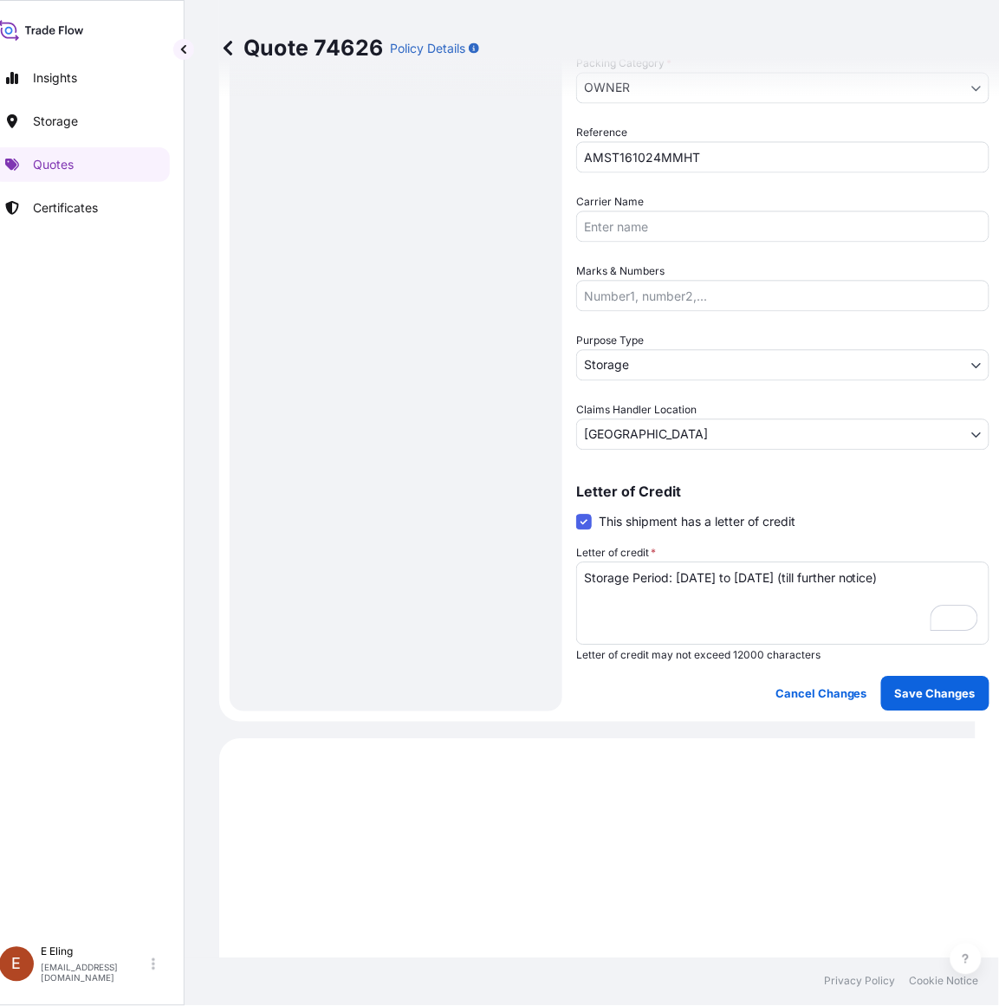
select select "STORAGE"
select select "Storage"
select select "[GEOGRAPHIC_DATA]"
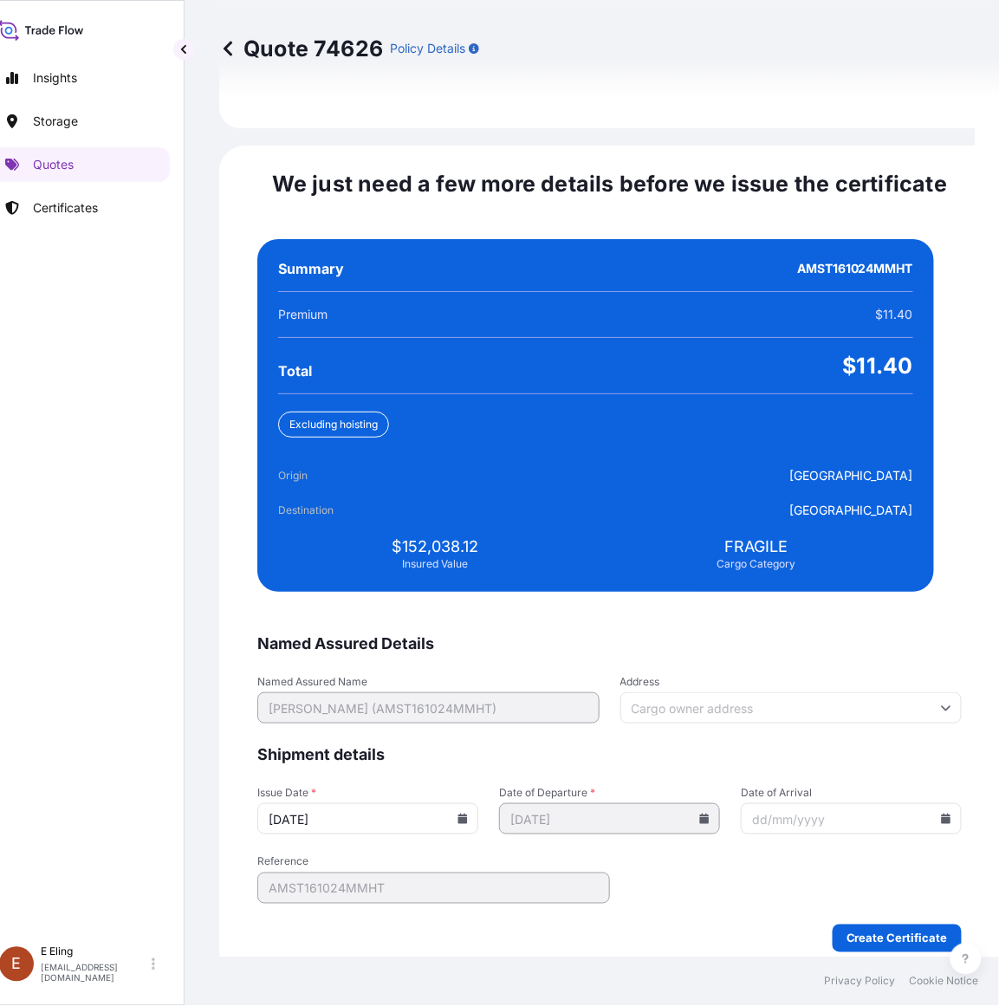
click at [468, 814] on icon at bounding box center [462, 819] width 10 height 10
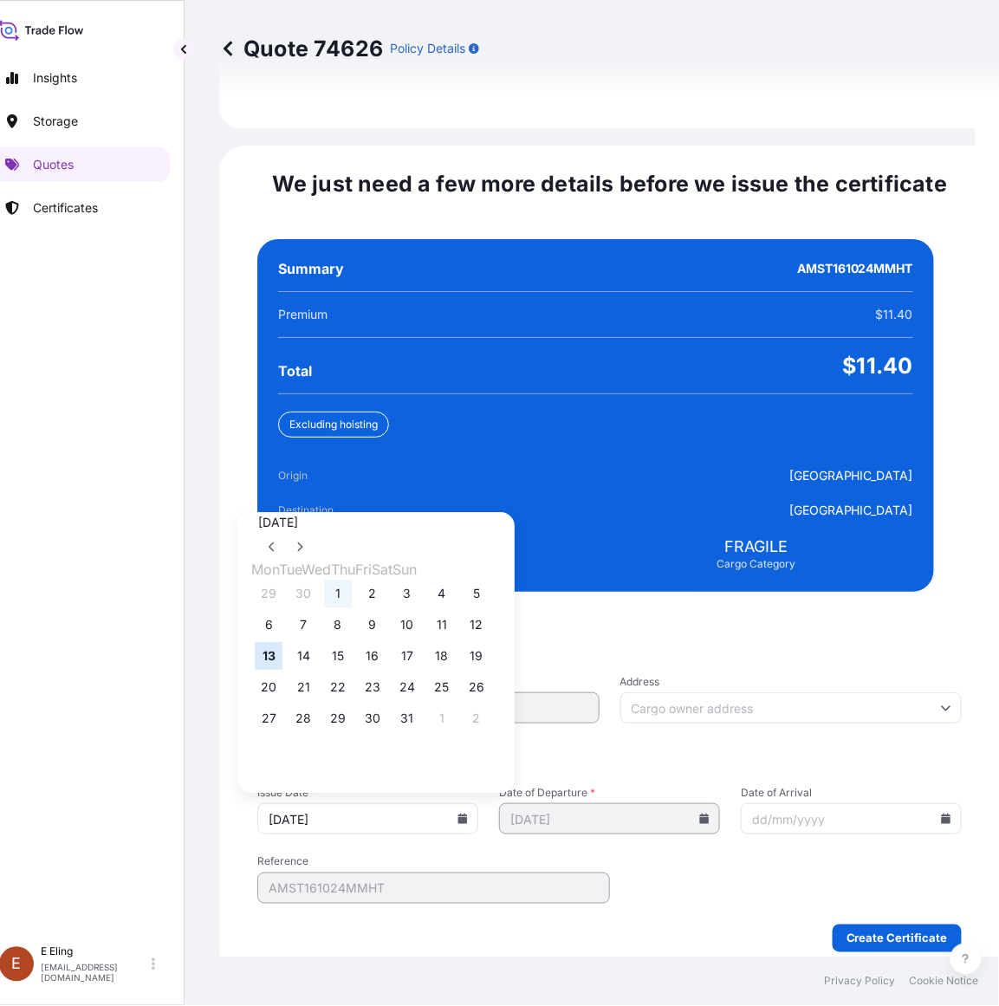
click at [348, 580] on button "1" at bounding box center [338, 594] width 28 height 28
type input "[DATE]"
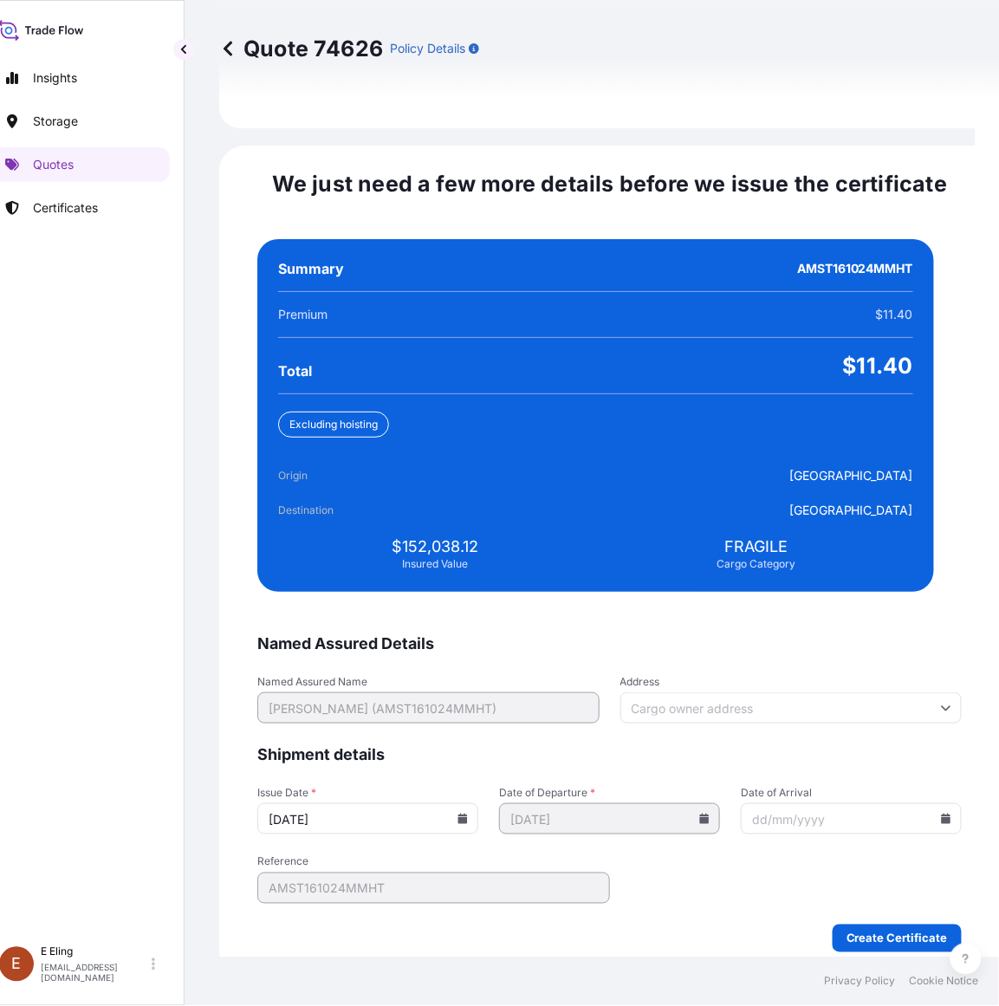
click at [942, 814] on icon at bounding box center [947, 819] width 10 height 10
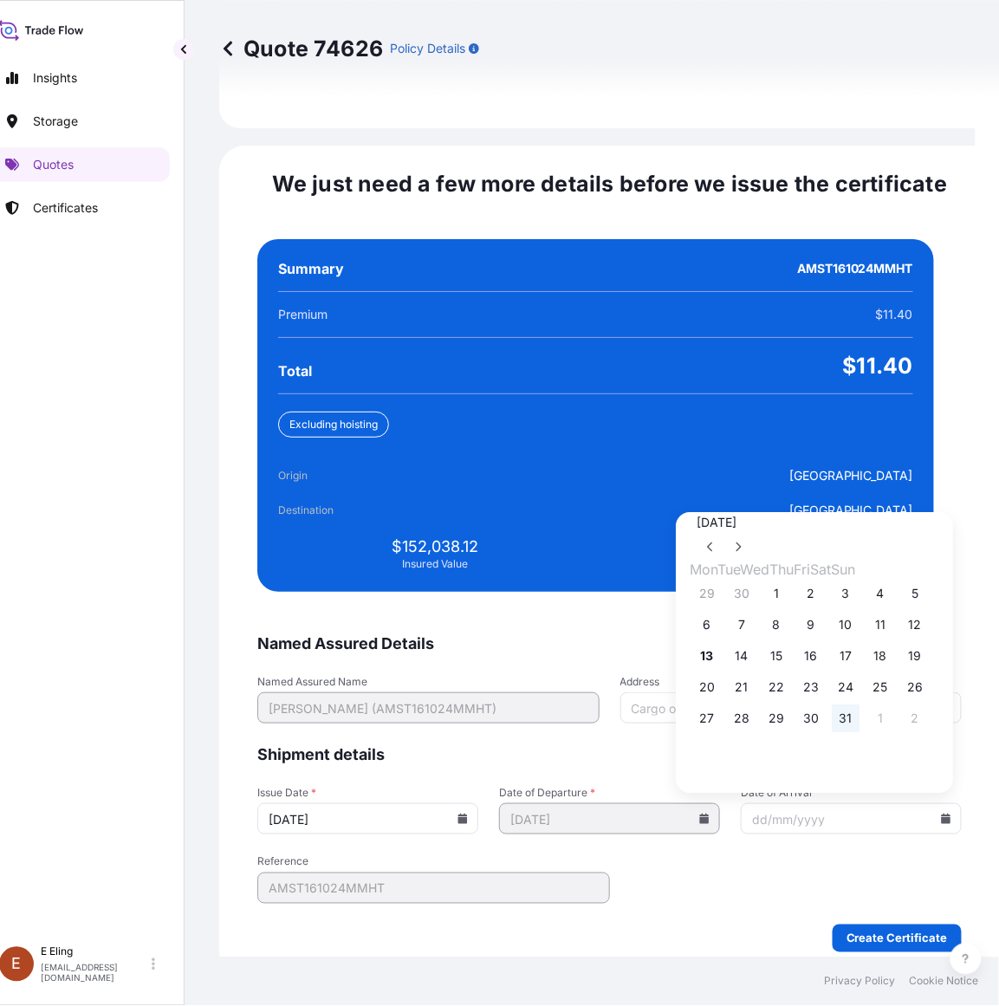
click at [859, 712] on button "31" at bounding box center [847, 719] width 28 height 28
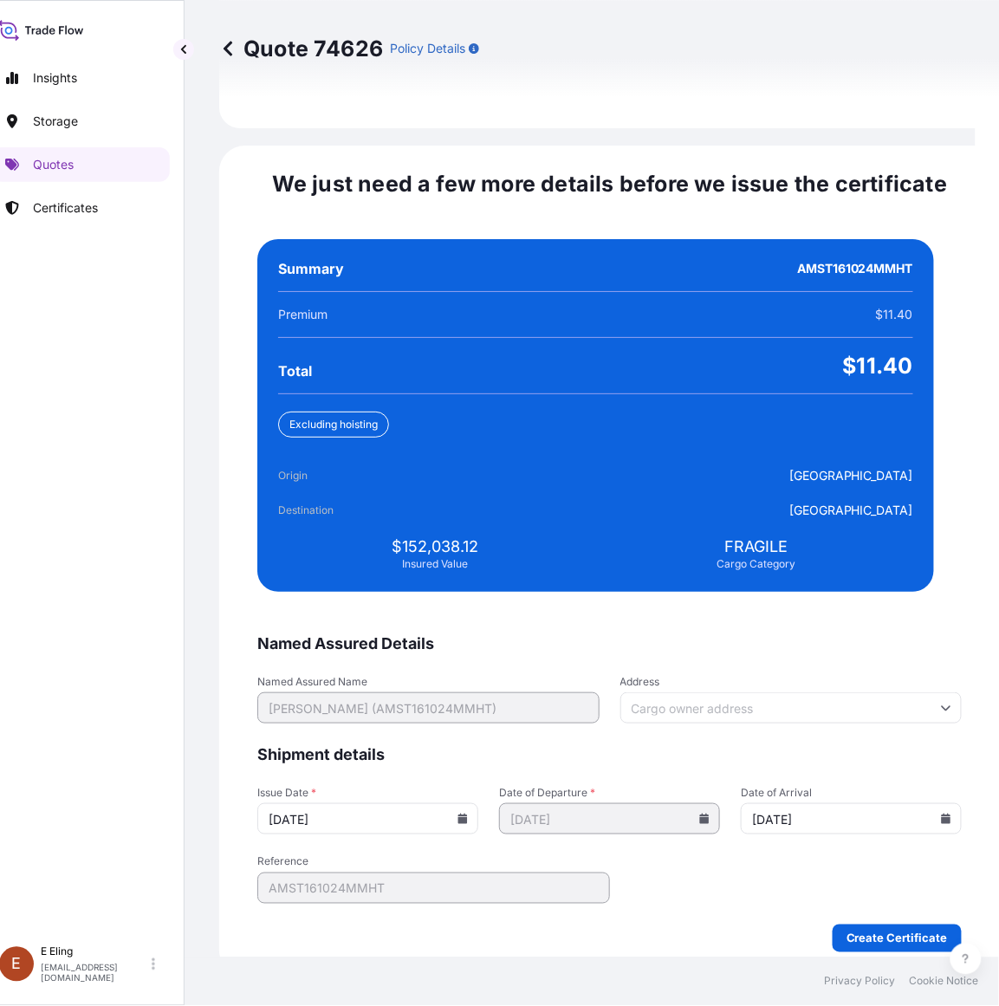
type input "[DATE]"
click at [847, 924] on button "Create Certificate" at bounding box center [897, 938] width 129 height 28
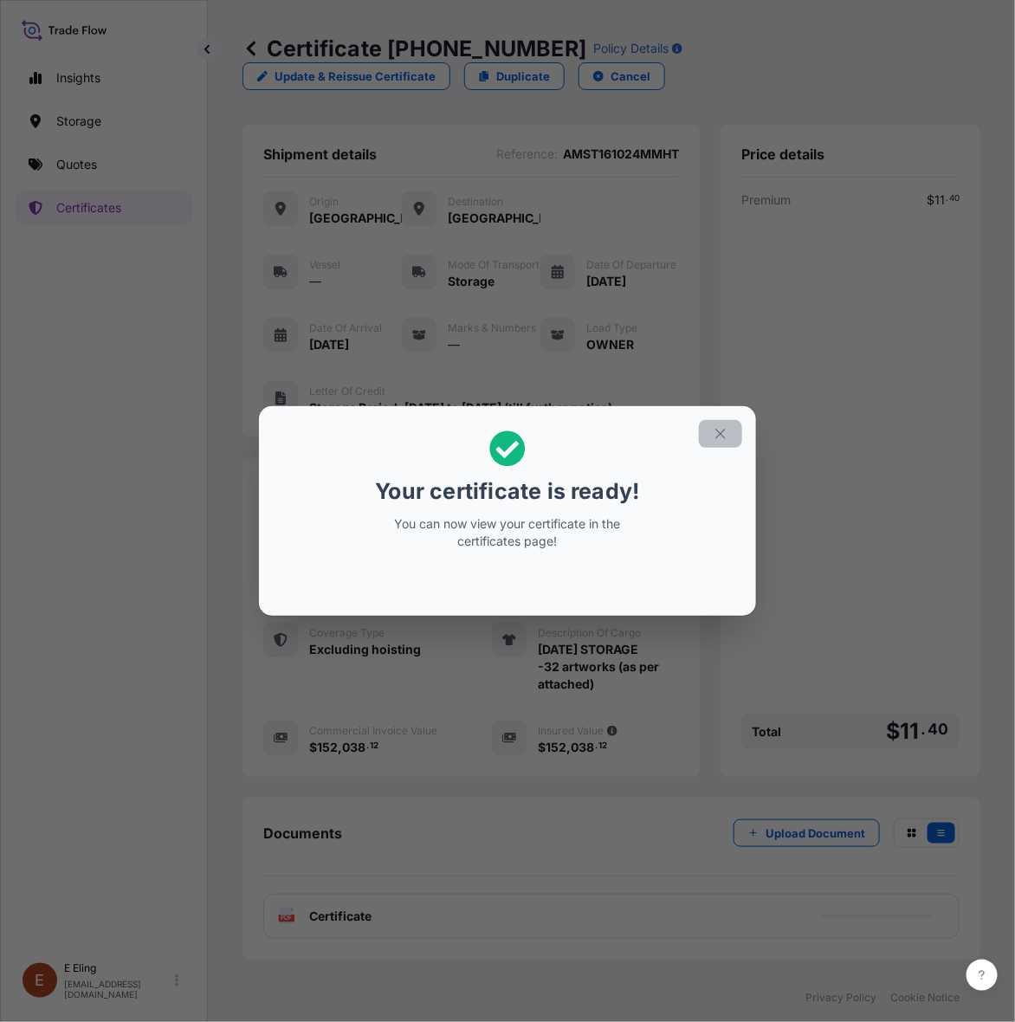
click at [710, 440] on button "button" at bounding box center [720, 434] width 43 height 28
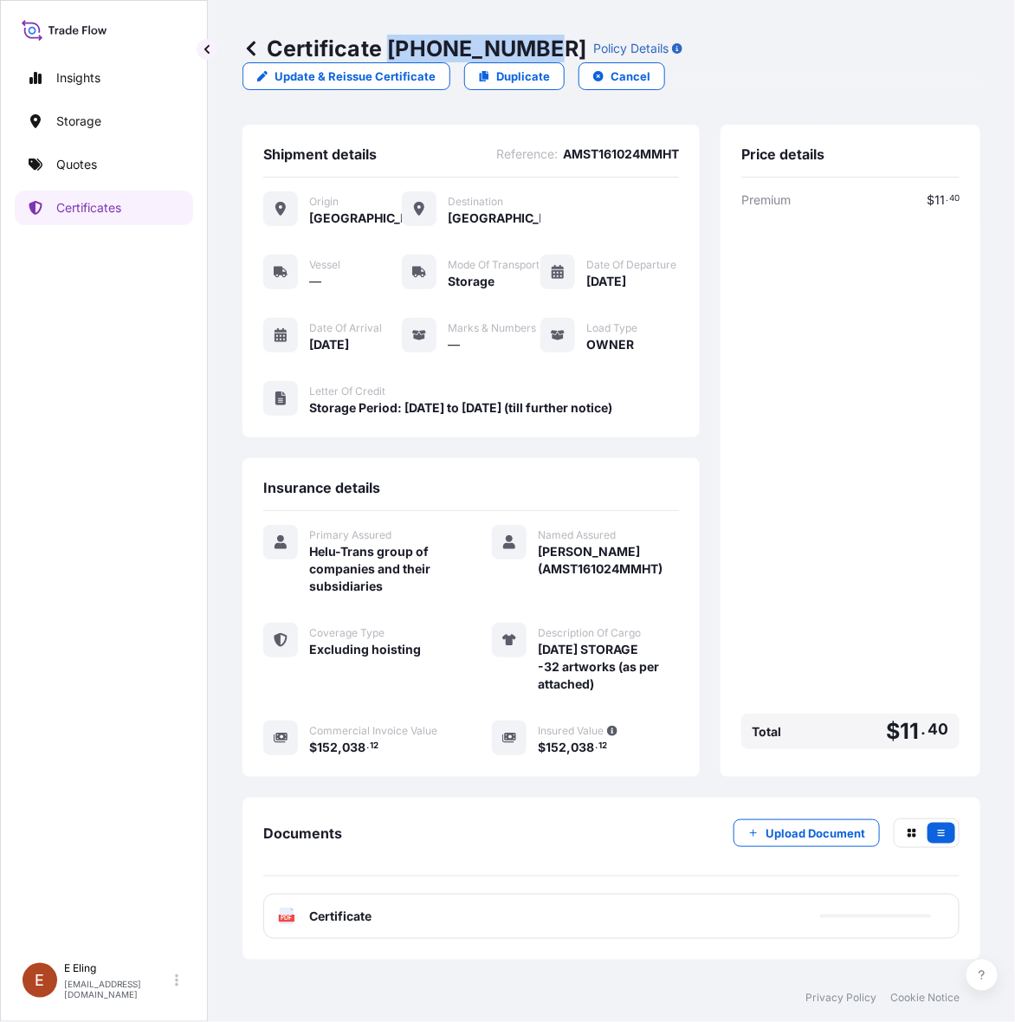
drag, startPoint x: 391, startPoint y: 48, endPoint x: 535, endPoint y: 48, distance: 144.7
click at [535, 48] on p "Certificate [PHONE_NUMBER]" at bounding box center [415, 49] width 344 height 28
copy p "[PHONE_NUMBER]"
click at [846, 423] on div "Premium $ 11 . 40 Total $ 11 . 40" at bounding box center [851, 473] width 218 height 565
drag, startPoint x: 851, startPoint y: 605, endPoint x: 862, endPoint y: 596, distance: 14.2
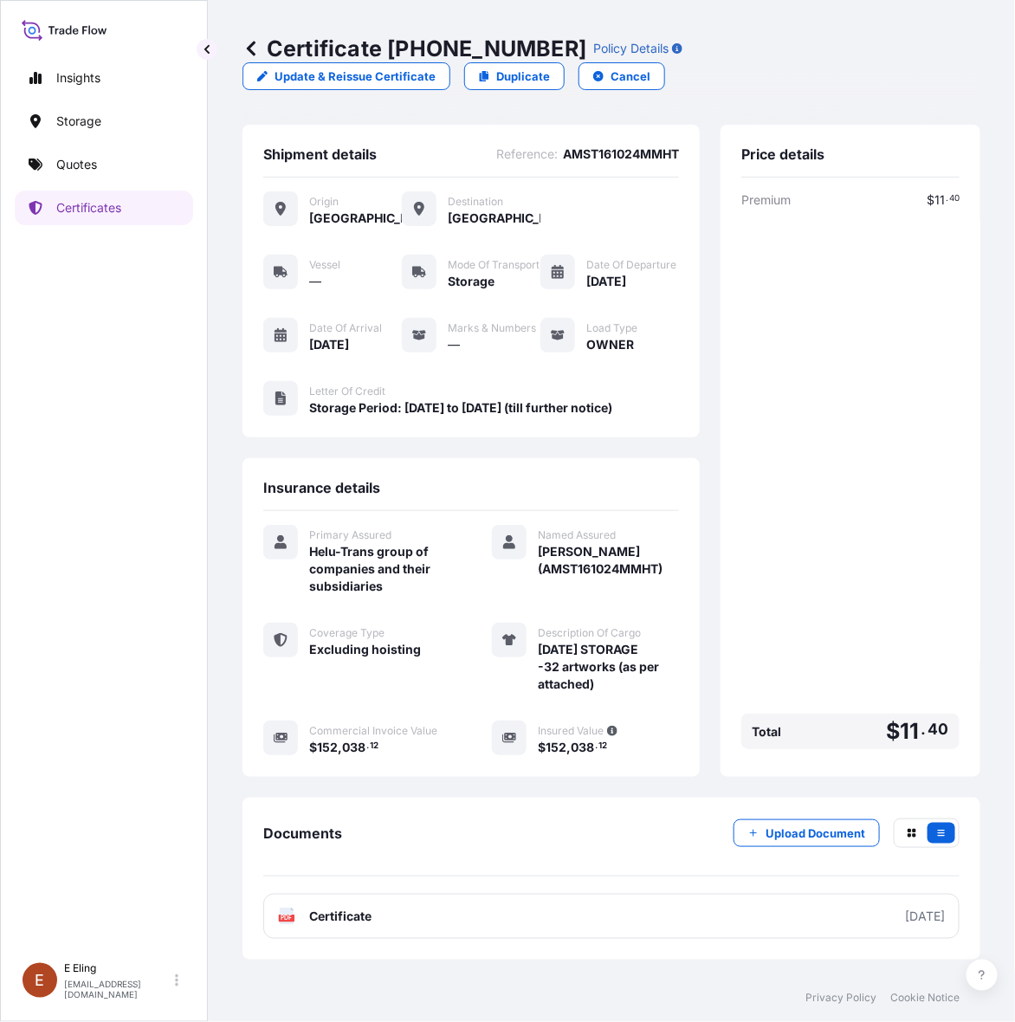
click at [851, 604] on div "Premium $ 11 . 40 Total $ 11 . 40" at bounding box center [851, 473] width 218 height 565
